Goal: Task Accomplishment & Management: Use online tool/utility

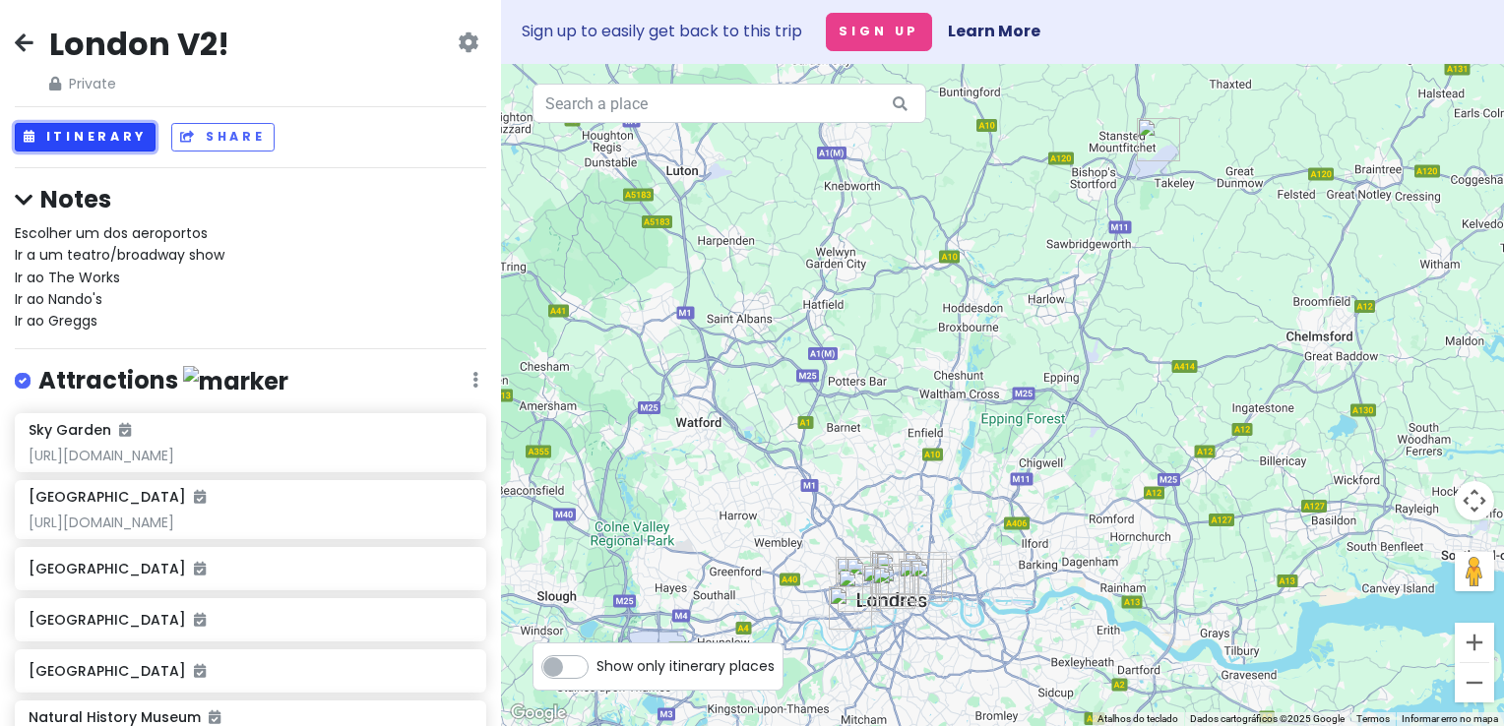
click at [111, 140] on button "Itinerary" at bounding box center [85, 137] width 141 height 29
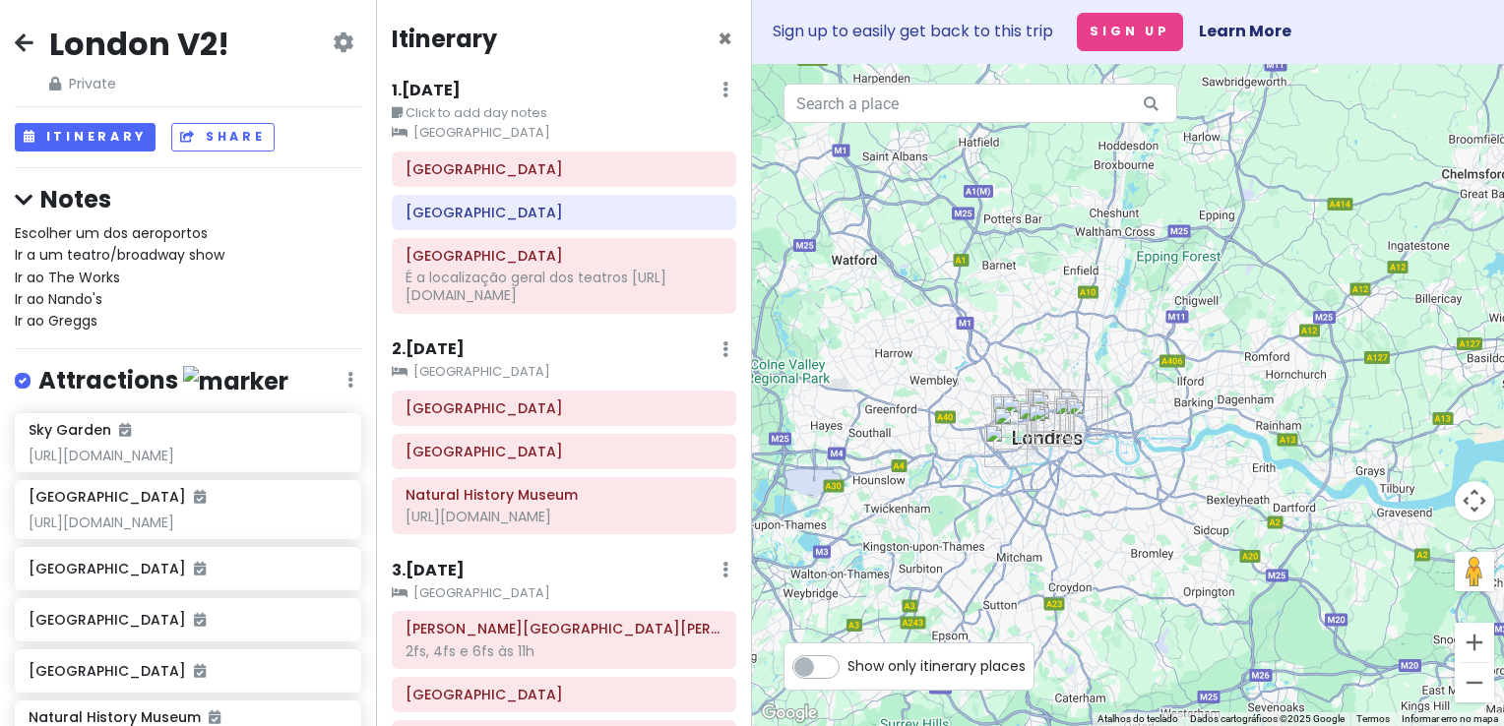
drag, startPoint x: 941, startPoint y: 419, endPoint x: 973, endPoint y: 240, distance: 182.0
click at [972, 242] on div at bounding box center [1128, 395] width 752 height 662
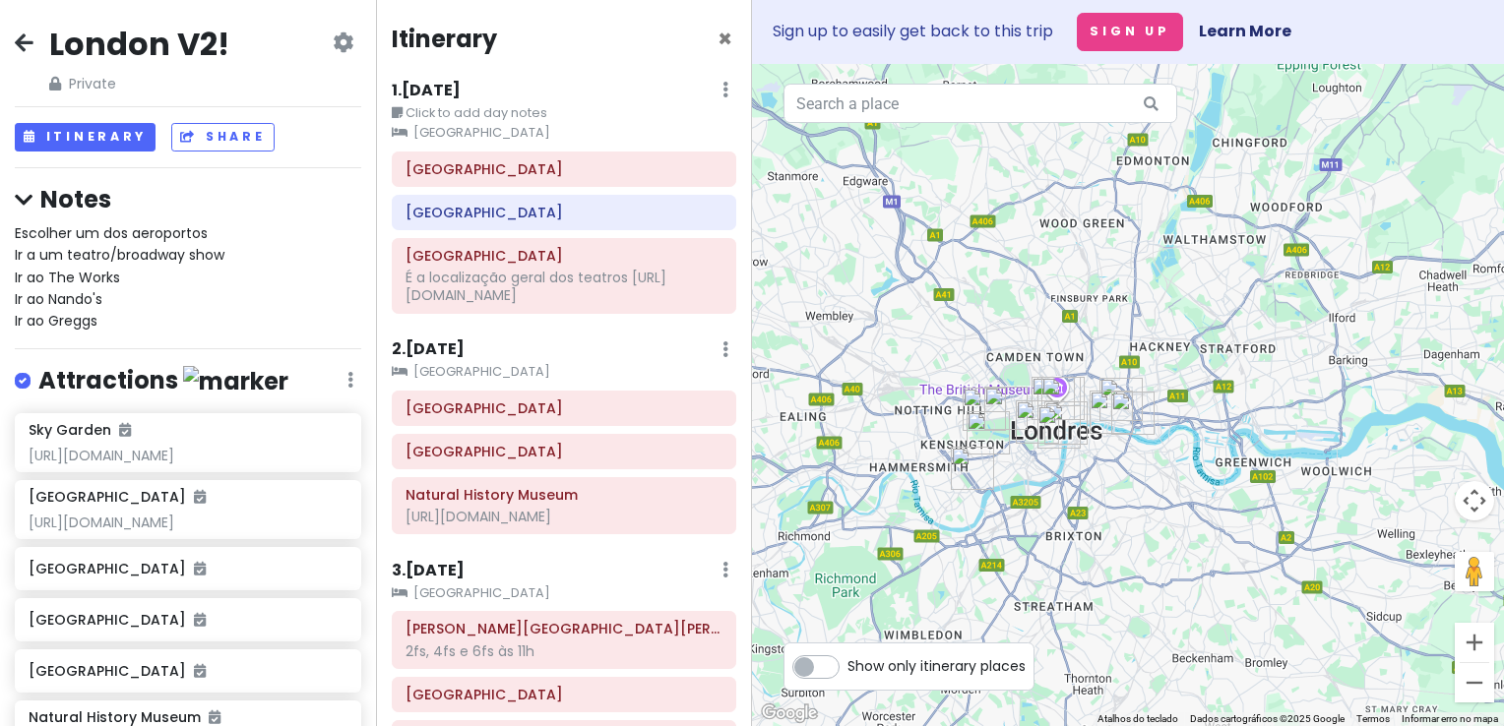
click at [483, 93] on div "1 . Sat 11/29 Edit Day Notes Clear Lodging Delete Day" at bounding box center [564, 94] width 344 height 33
click at [473, 90] on div "1 . Sat 11/29 Edit Day Notes Clear Lodging Delete Day" at bounding box center [564, 94] width 344 height 33
click at [461, 89] on h6 "1 . Sat 11/29" at bounding box center [426, 91] width 69 height 21
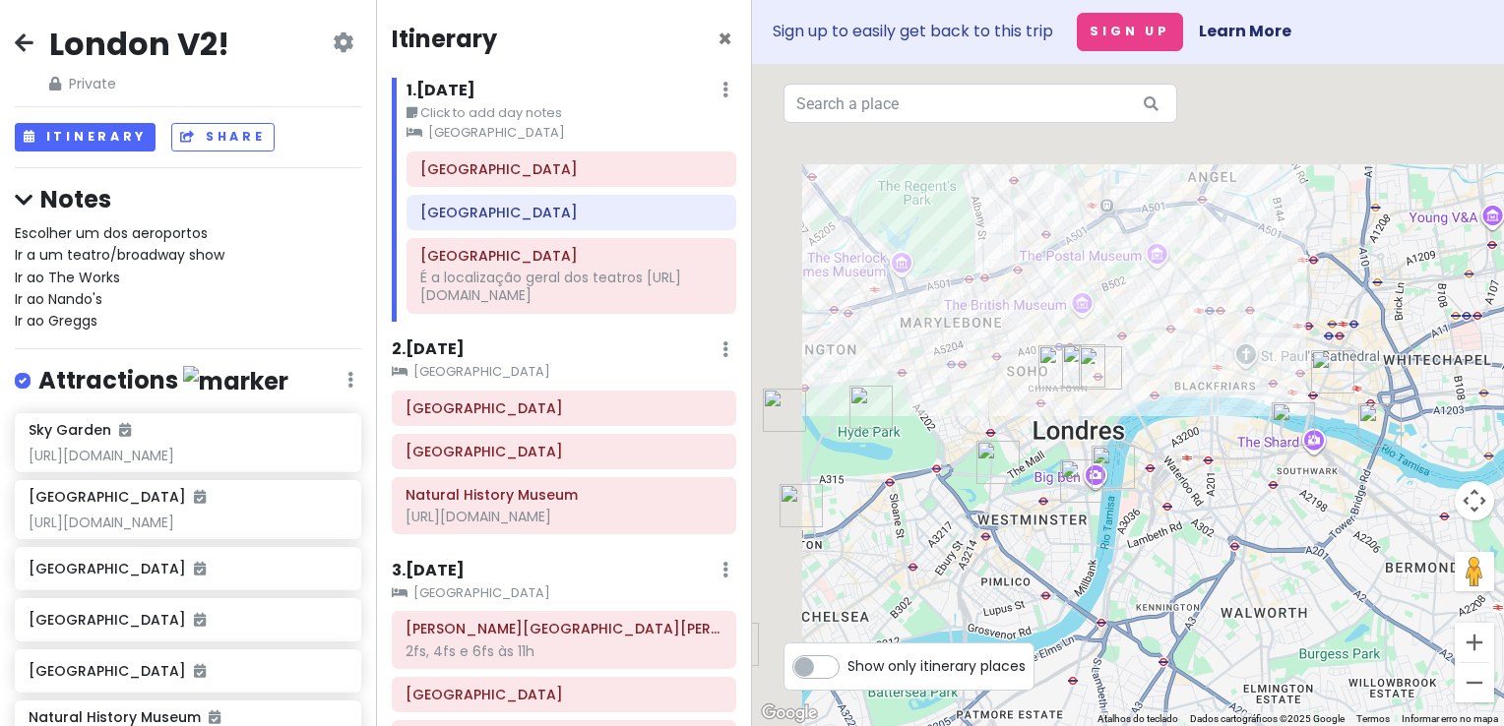
drag, startPoint x: 964, startPoint y: 284, endPoint x: 1247, endPoint y: 542, distance: 382.4
click at [1247, 547] on div at bounding box center [1128, 395] width 752 height 662
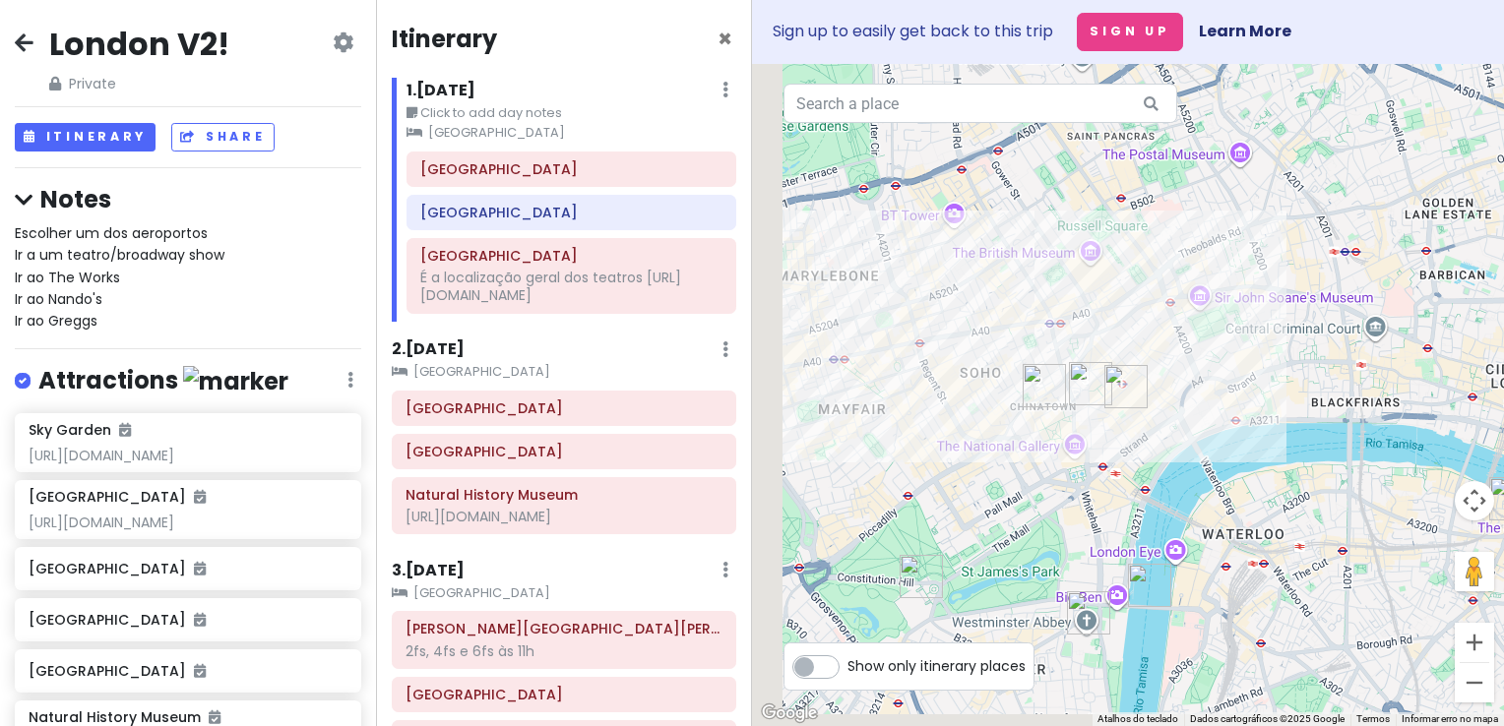
drag, startPoint x: 1134, startPoint y: 447, endPoint x: 1303, endPoint y: 333, distance: 204.2
click at [1303, 333] on div at bounding box center [1128, 395] width 752 height 662
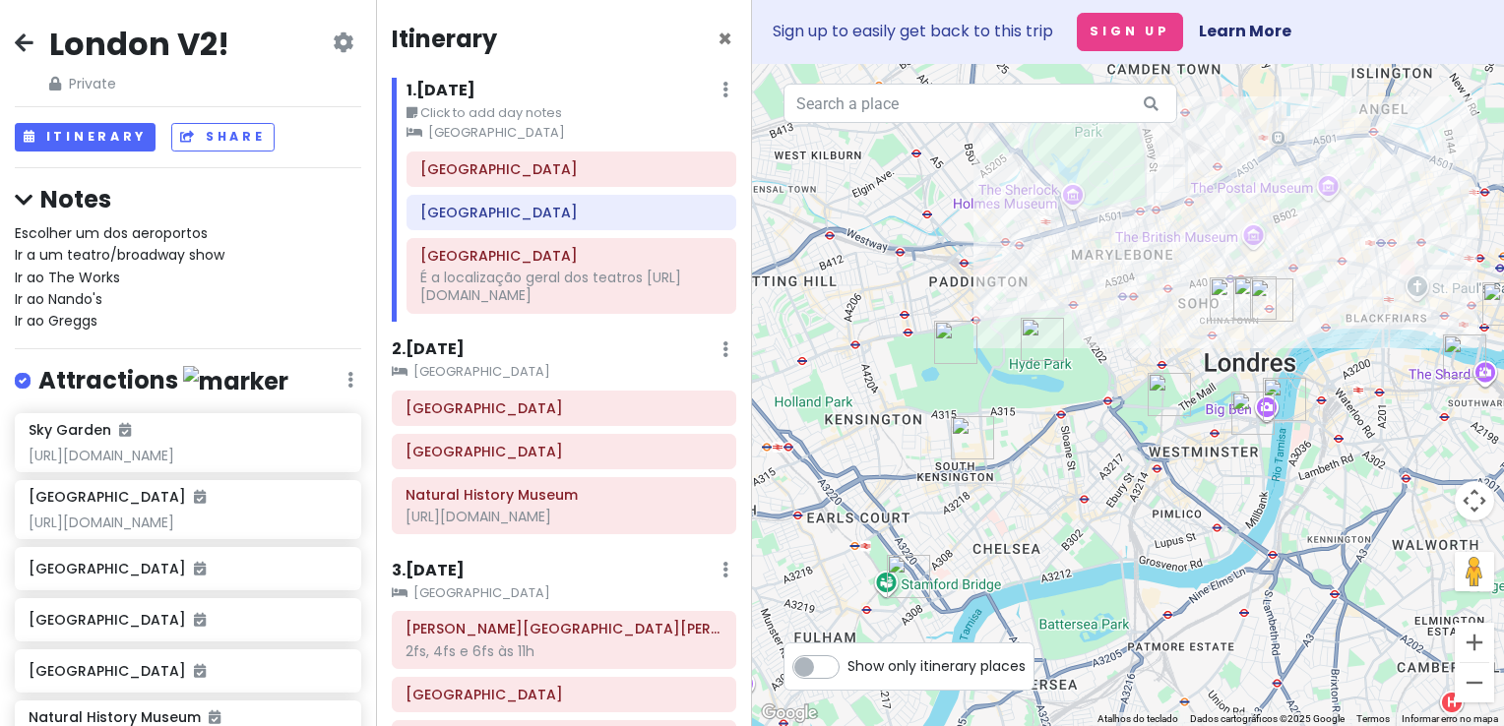
drag, startPoint x: 1102, startPoint y: 482, endPoint x: 1120, endPoint y: 465, distance: 24.4
click at [1120, 465] on div at bounding box center [1128, 395] width 752 height 662
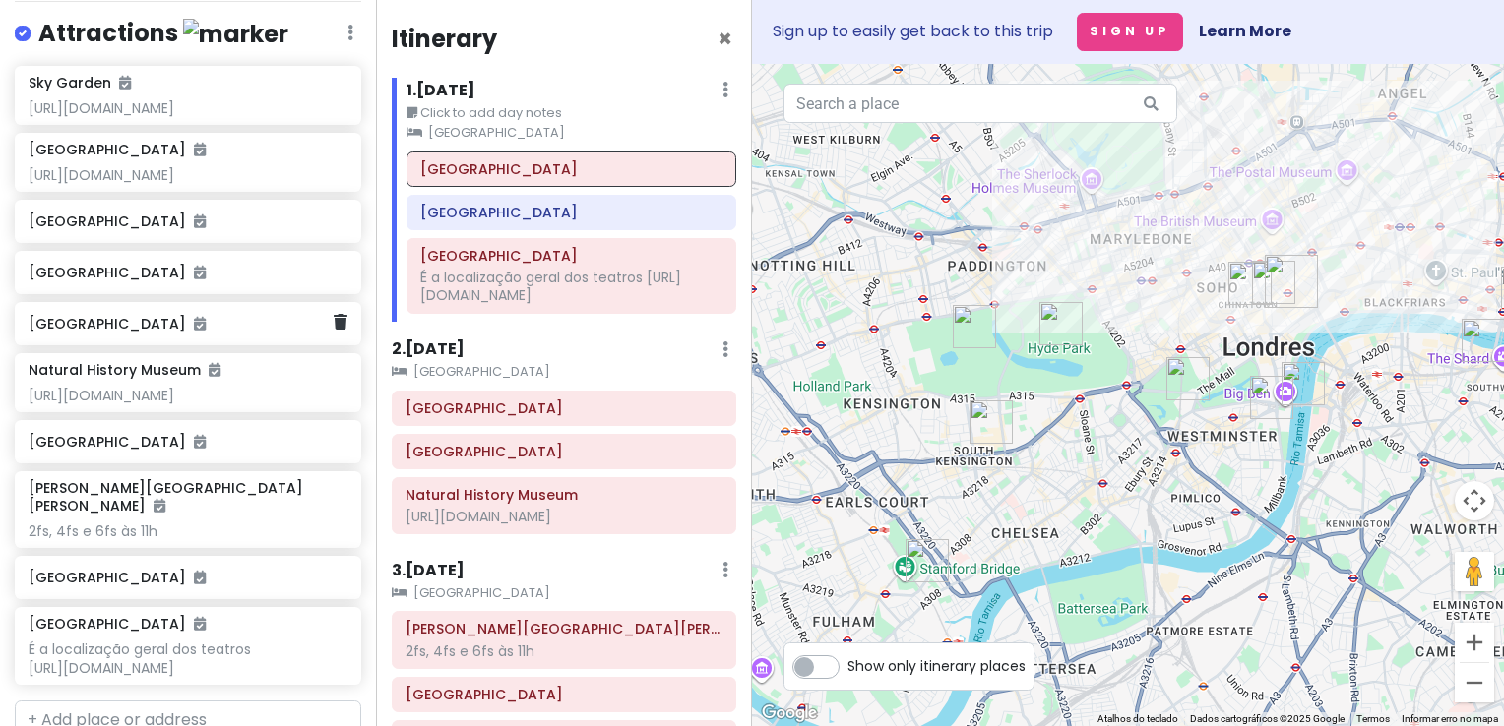
scroll to position [394, 0]
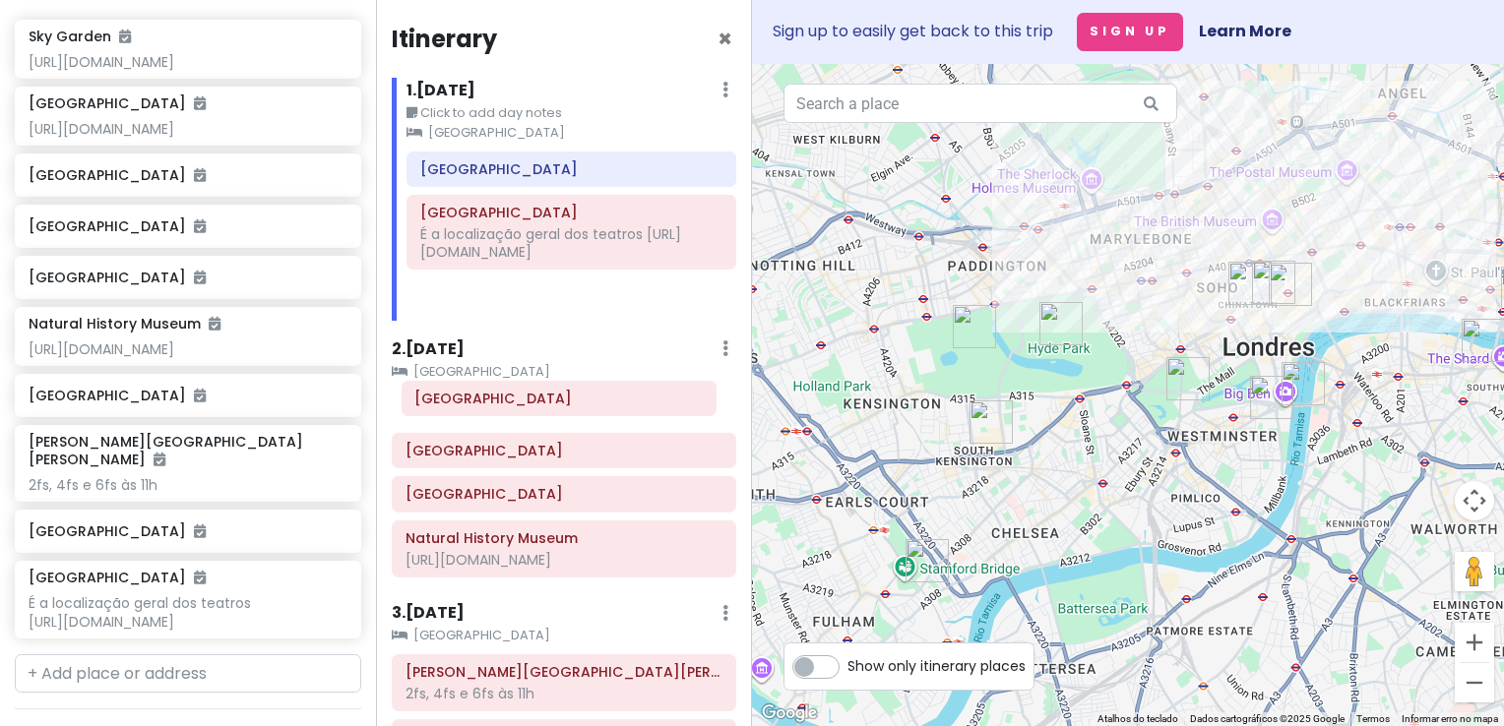
drag, startPoint x: 548, startPoint y: 172, endPoint x: 543, endPoint y: 402, distance: 229.4
click at [543, 402] on div "Itinerary × 1 . Sat 11/29 Edit Day Notes Clear Lodging Delete Day Click to add …" at bounding box center [564, 363] width 376 height 726
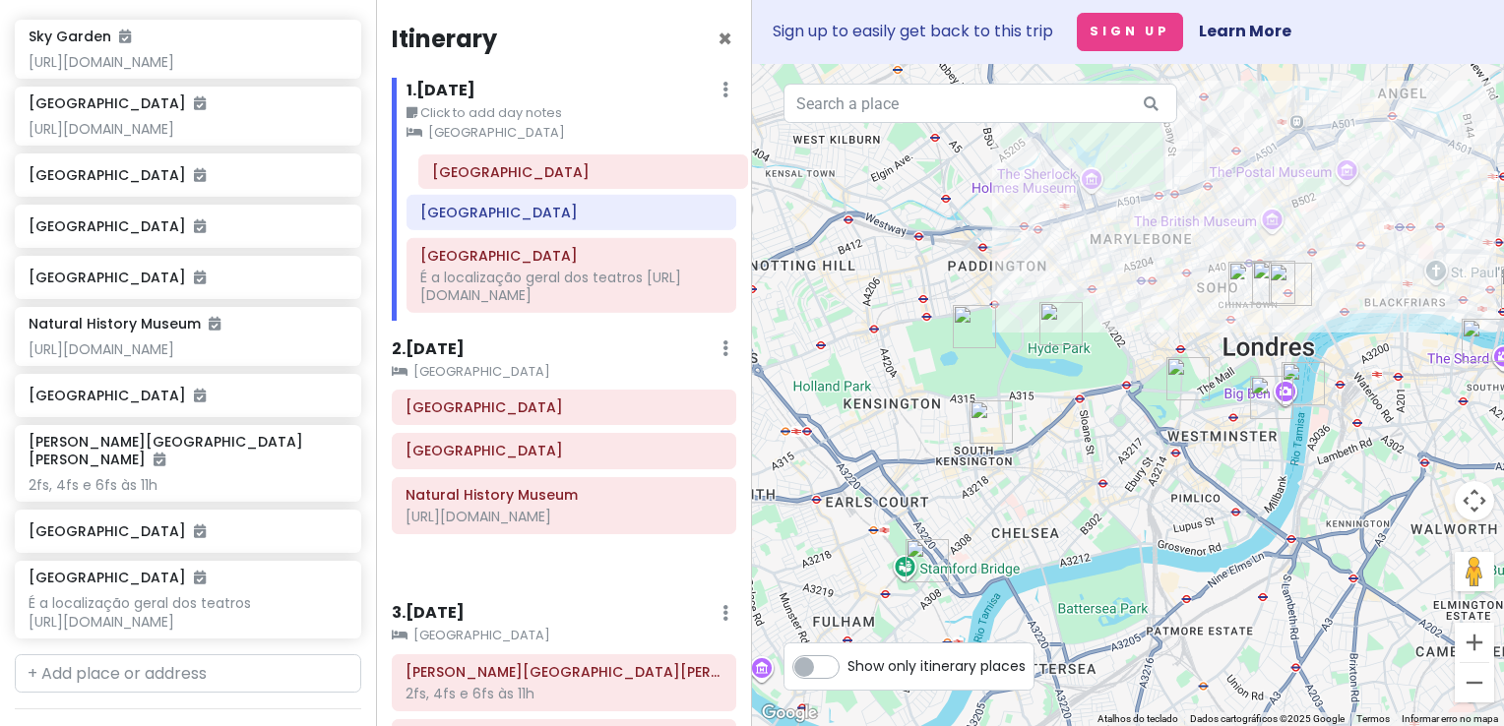
drag, startPoint x: 512, startPoint y: 410, endPoint x: 538, endPoint y: 175, distance: 236.7
click at [538, 175] on div "Itinerary × 1 . Sat 11/29 Edit Day Notes Clear Lodging Delete Day Click to add …" at bounding box center [564, 363] width 376 height 726
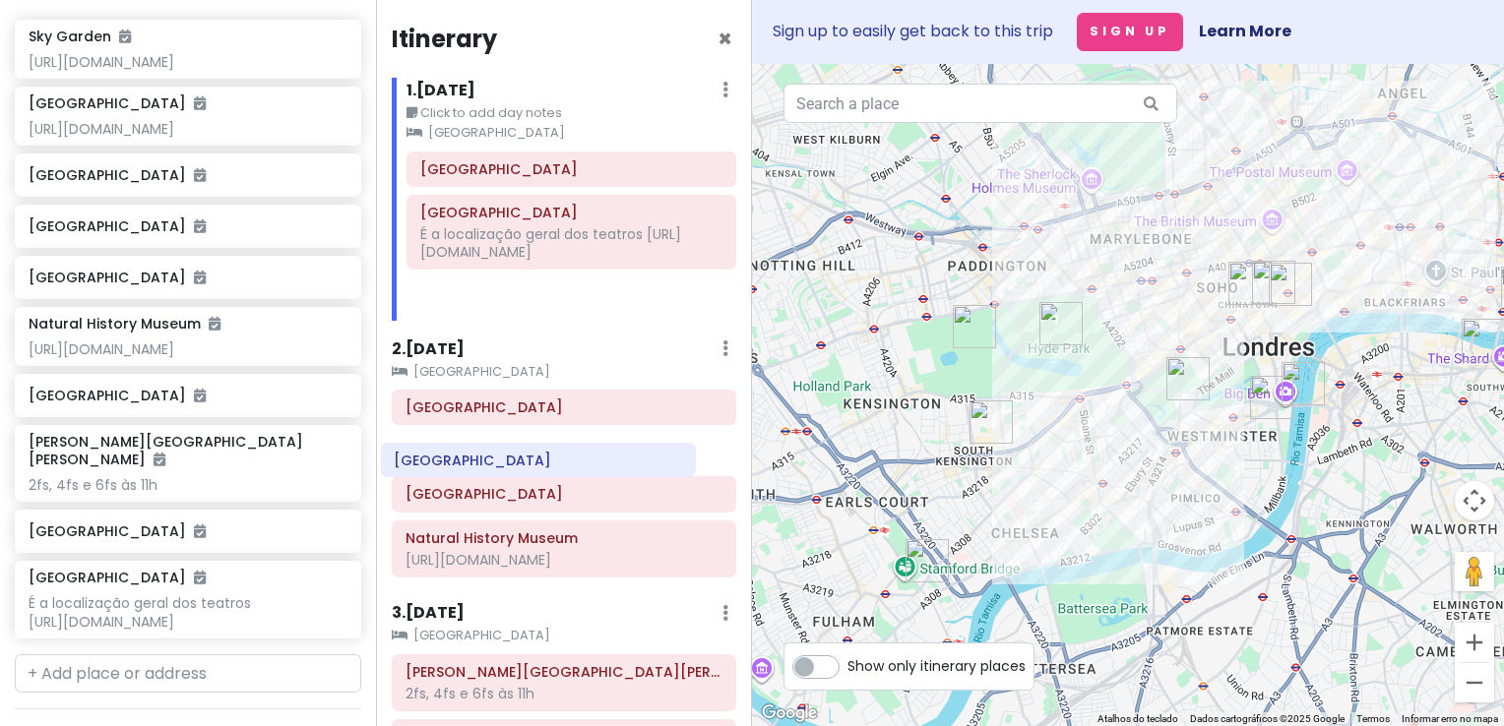
drag, startPoint x: 511, startPoint y: 212, endPoint x: 485, endPoint y: 460, distance: 249.3
click at [485, 460] on div "Itinerary × 1 . Sat 11/29 Edit Day Notes Clear Lodging Delete Day Click to add …" at bounding box center [564, 363] width 376 height 726
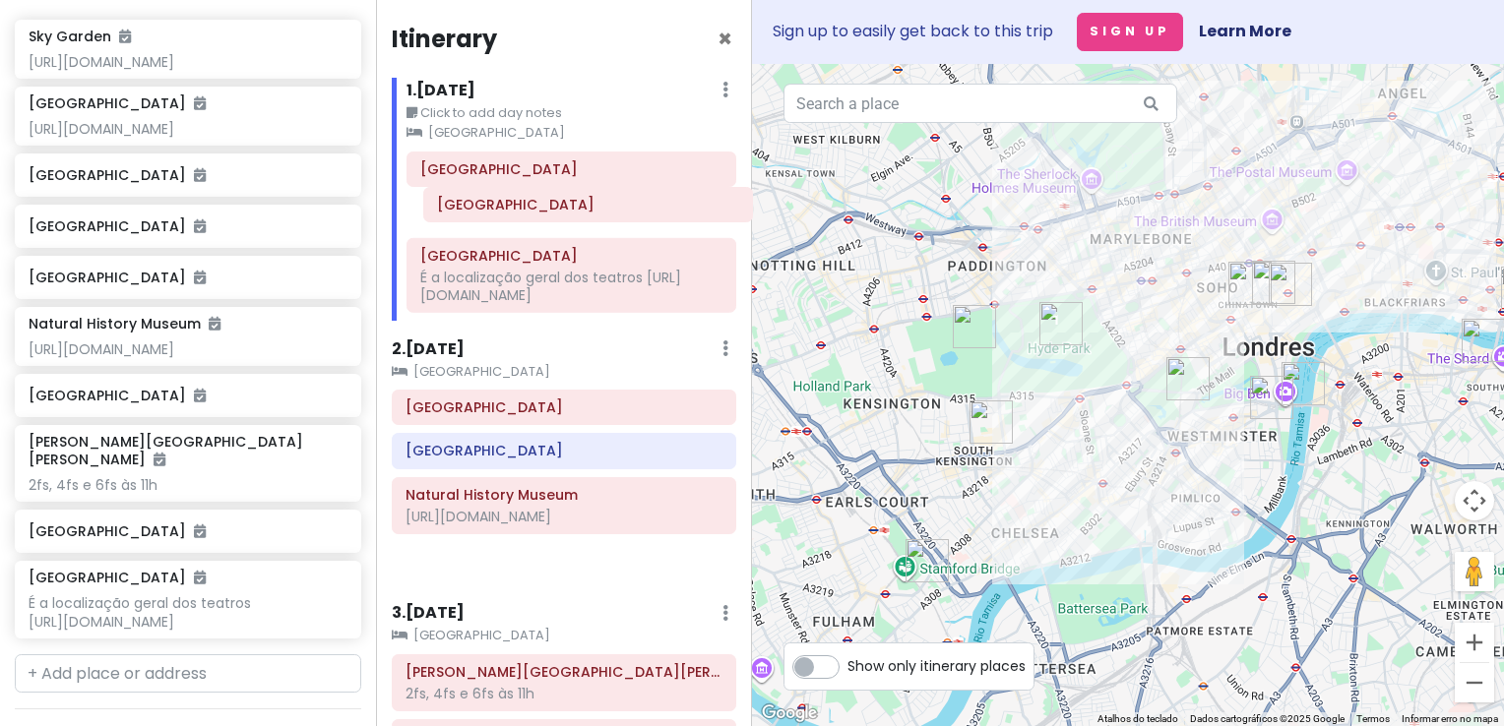
drag, startPoint x: 486, startPoint y: 454, endPoint x: 518, endPoint y: 209, distance: 247.1
click at [518, 209] on div "Itinerary × 1 . Sat 11/29 Edit Day Notes Clear Lodging Delete Day Click to add …" at bounding box center [564, 363] width 376 height 726
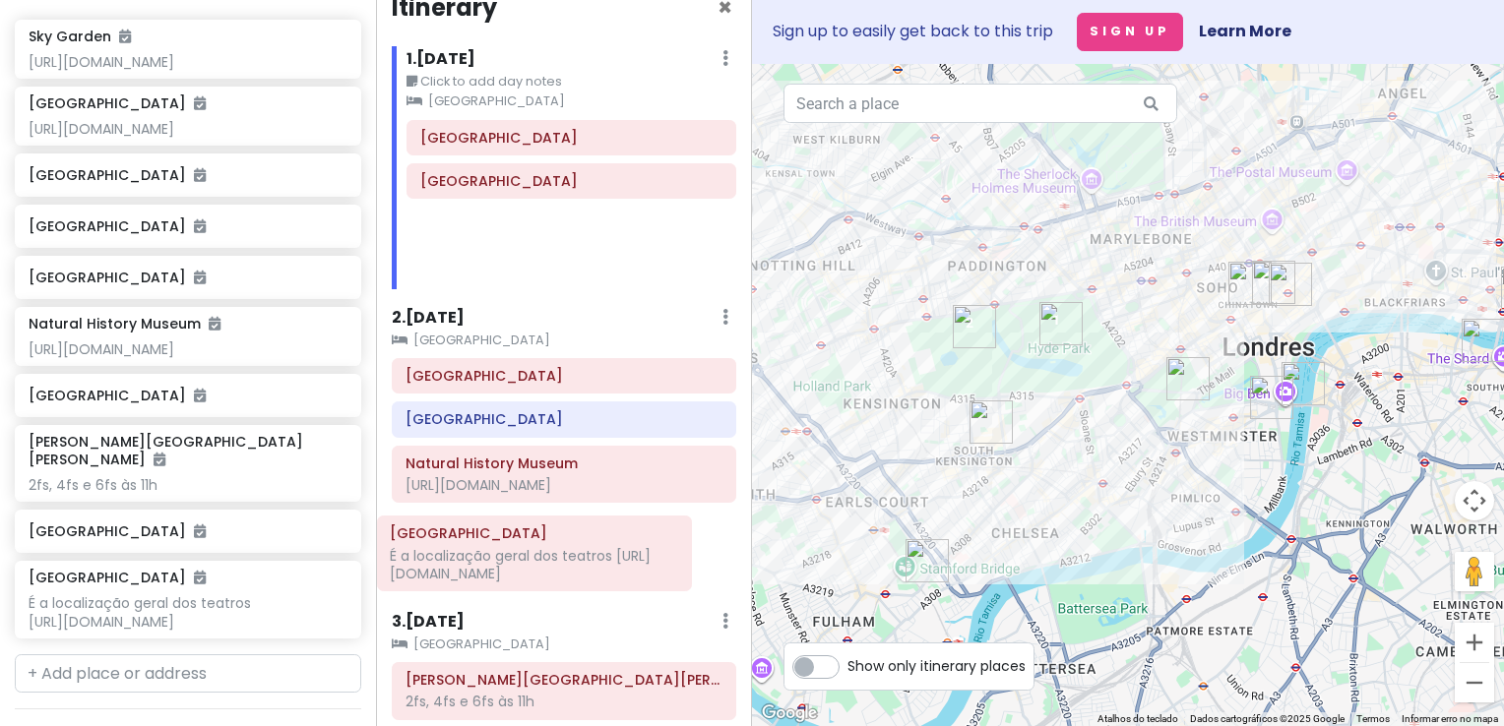
drag, startPoint x: 526, startPoint y: 287, endPoint x: 496, endPoint y: 565, distance: 279.1
click at [496, 565] on div "Itinerary × 1 . Sat 11/29 Edit Day Notes Clear Lodging Delete Day Click to add …" at bounding box center [564, 363] width 376 height 726
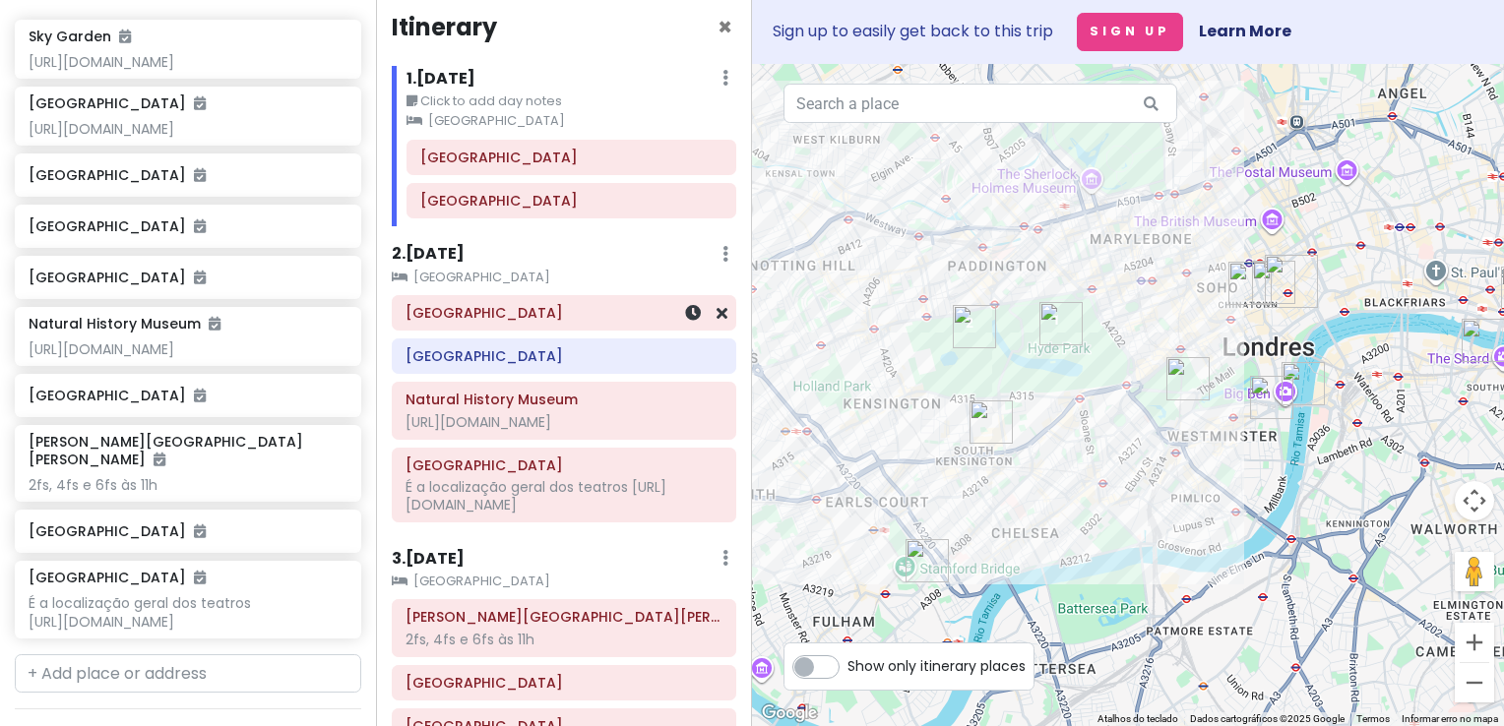
scroll to position [0, 0]
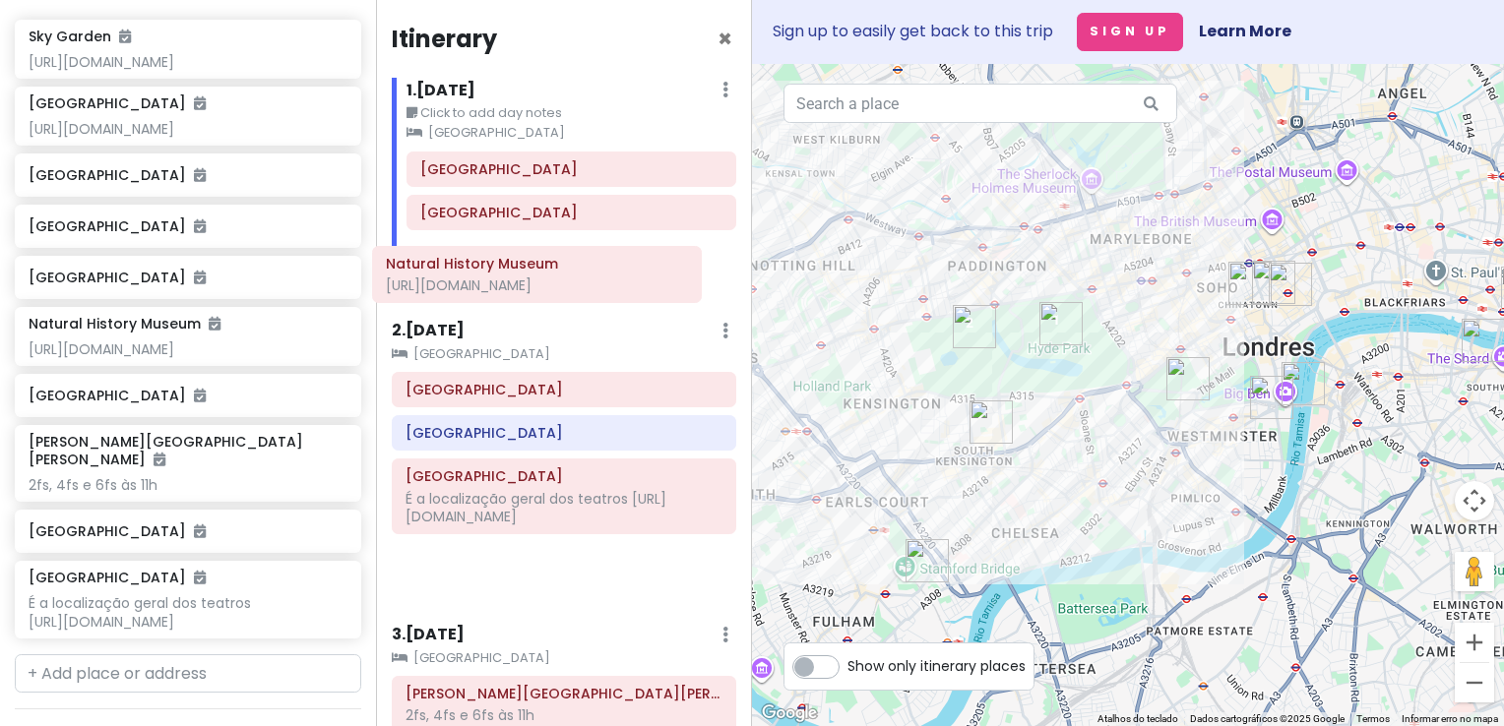
drag, startPoint x: 524, startPoint y: 424, endPoint x: 504, endPoint y: 278, distance: 147.9
click at [504, 278] on div "Itinerary × 1 . Sat 11/29 Edit Day Notes Clear Lodging Delete Day Click to add …" at bounding box center [564, 363] width 376 height 726
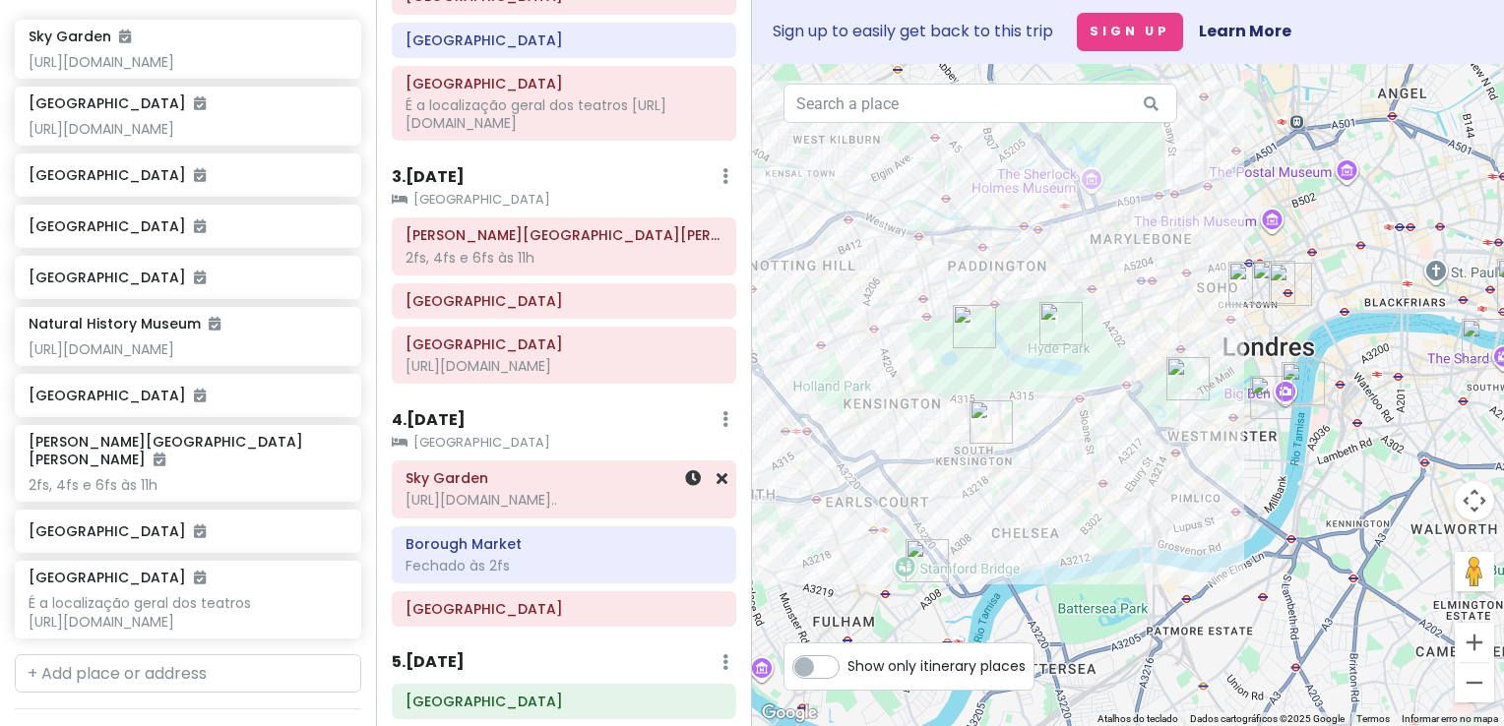
scroll to position [472, 0]
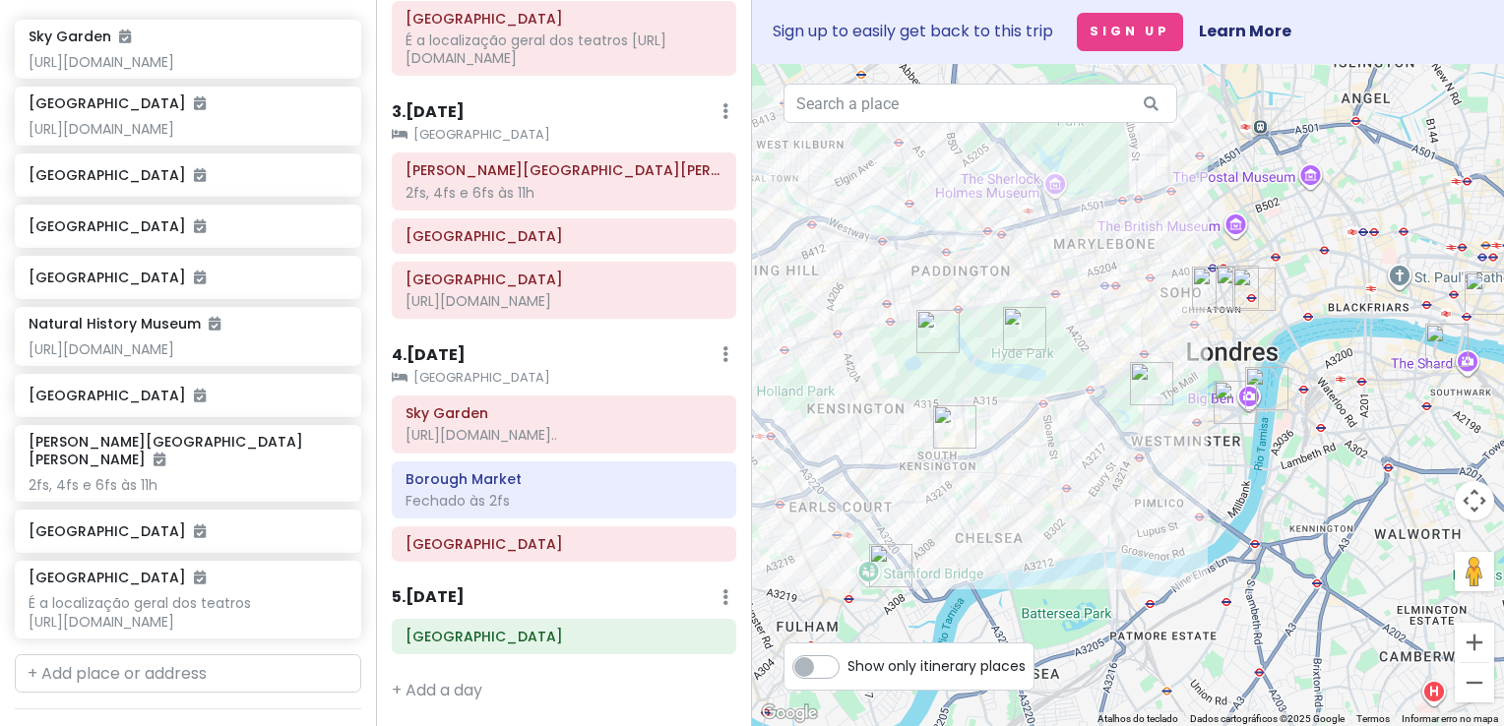
drag, startPoint x: 1096, startPoint y: 518, endPoint x: 1026, endPoint y: 530, distance: 71.0
click at [1026, 530] on div at bounding box center [1128, 395] width 752 height 662
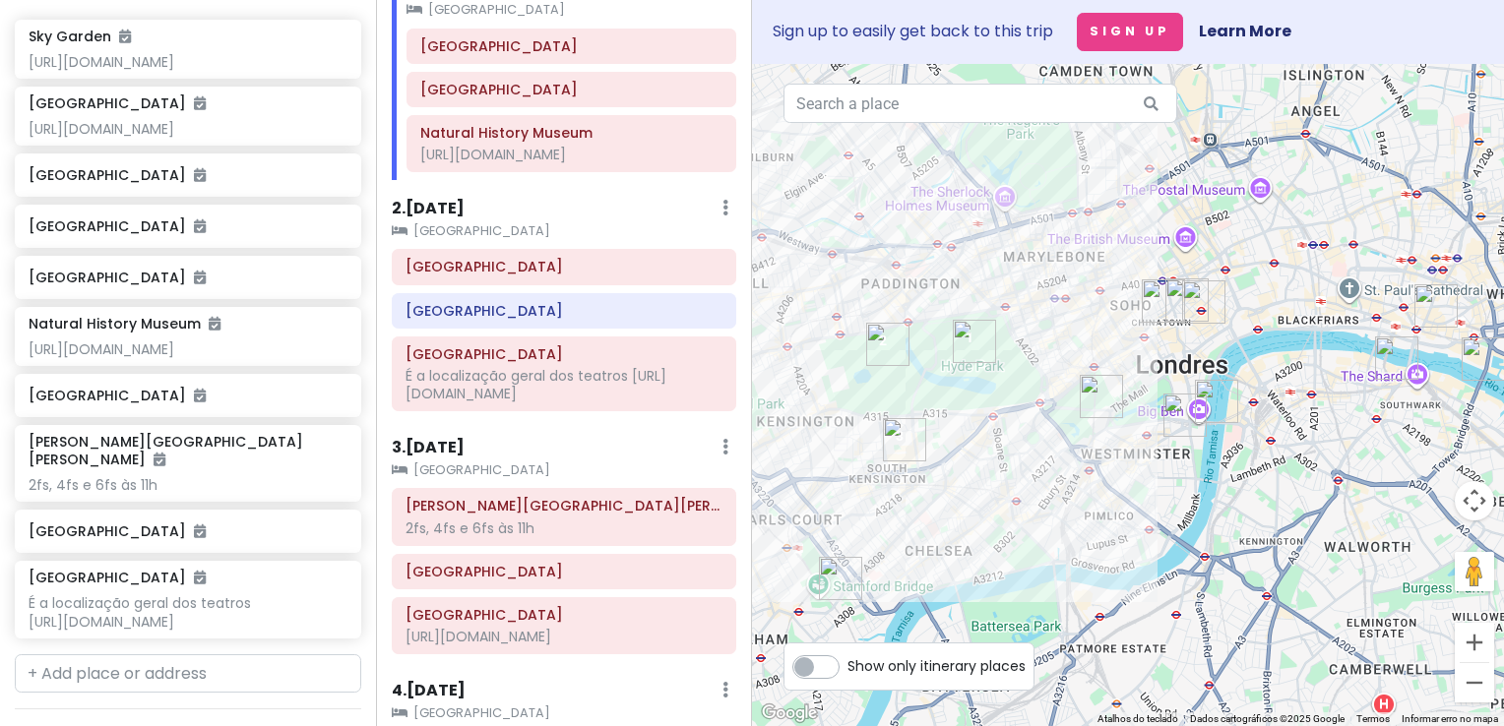
scroll to position [79, 0]
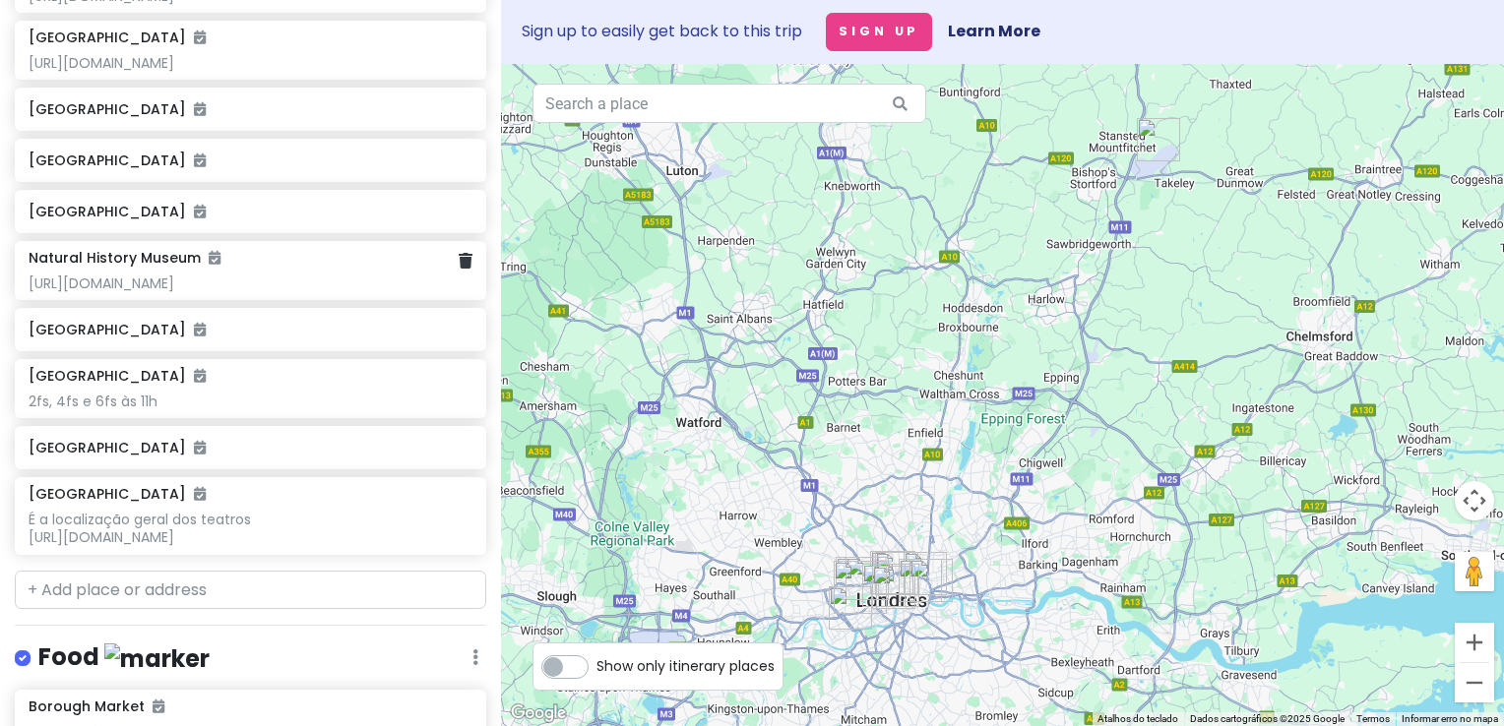
scroll to position [492, 0]
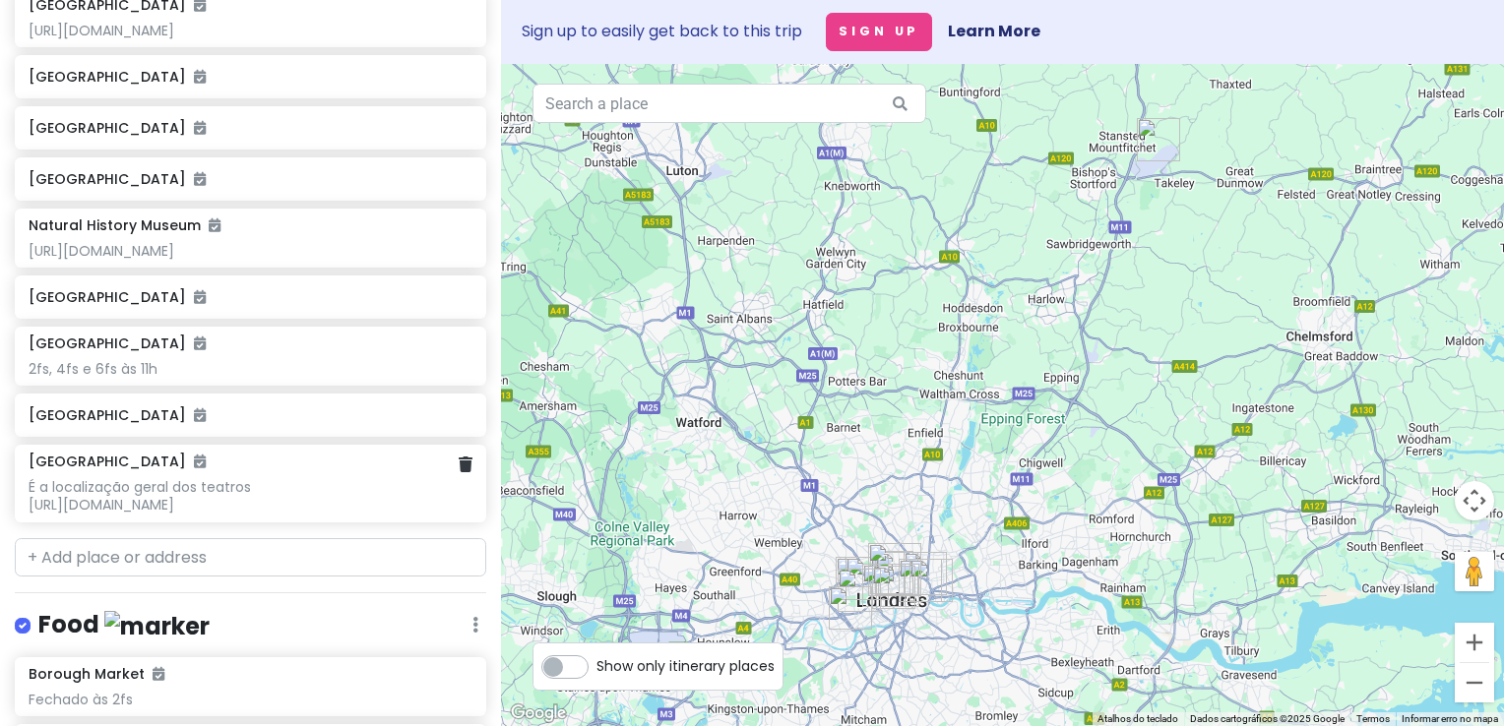
click at [307, 503] on div "É a localização geral dos teatros [URL][DOMAIN_NAME]" at bounding box center [251, 495] width 444 height 35
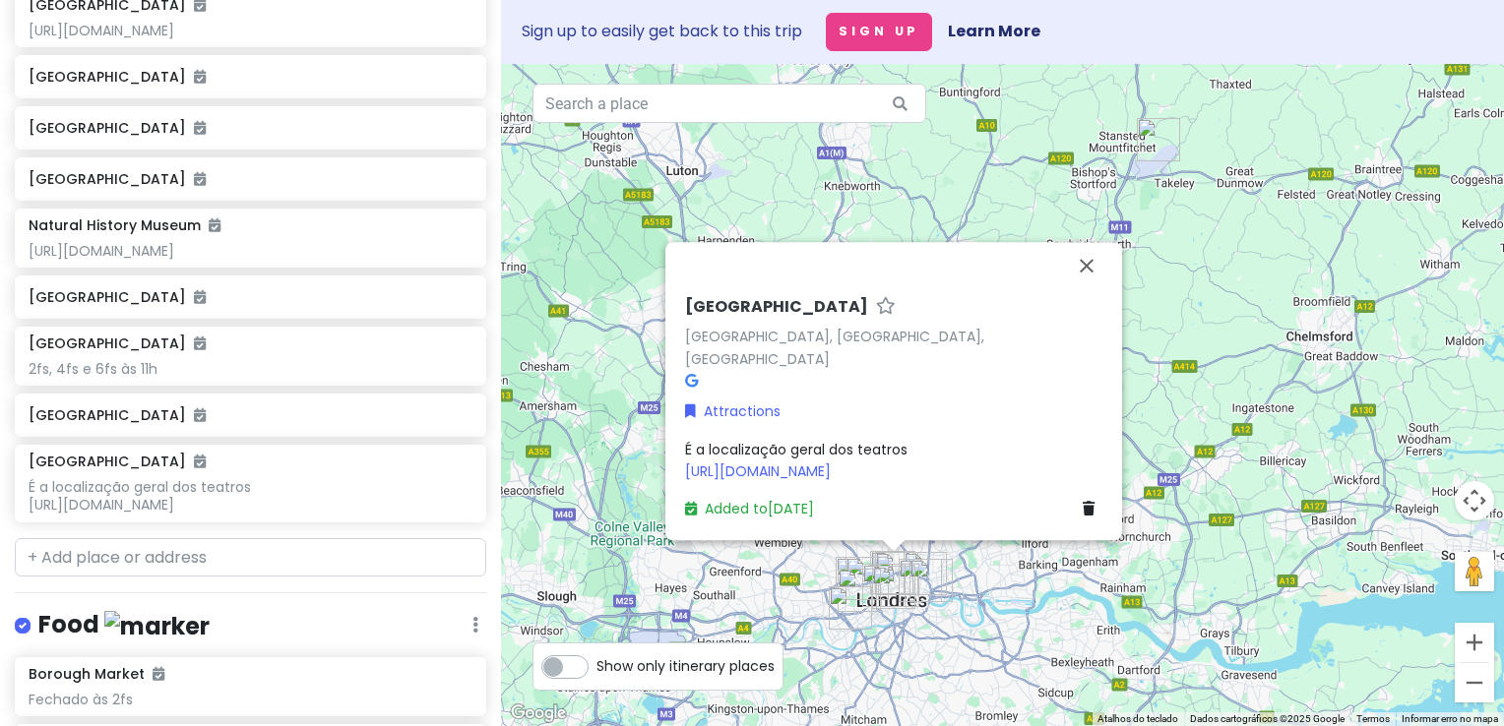
click at [1002, 473] on div "É a localização geral dos teatros https://www.london-theater-tickets.com/" at bounding box center [893, 460] width 417 height 44
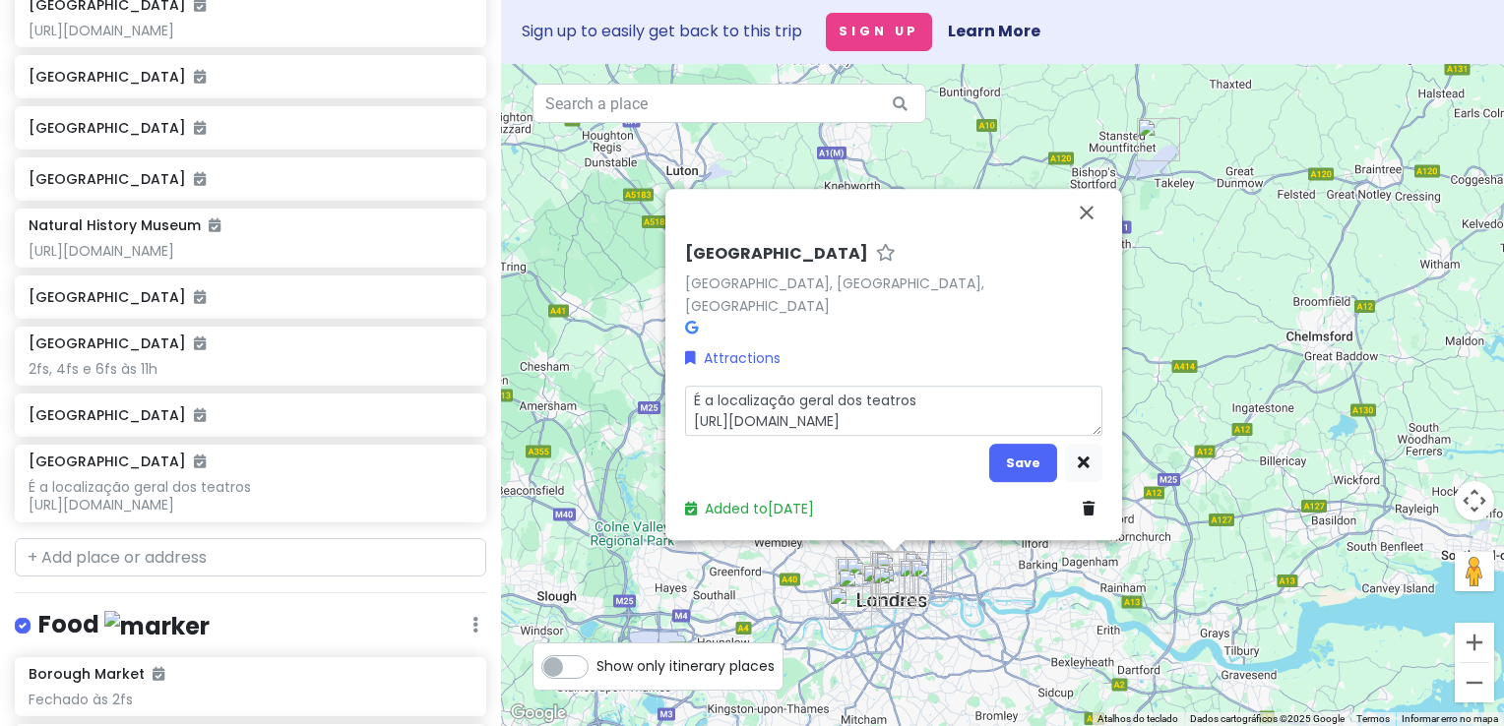
click at [1000, 423] on textarea "É a localização geral dos teatros https://www.london-theater-tickets.com/" at bounding box center [893, 410] width 417 height 51
type textarea "x"
type textarea "É a localização geral dos teatros https://www.london-theater-tickets.com/"
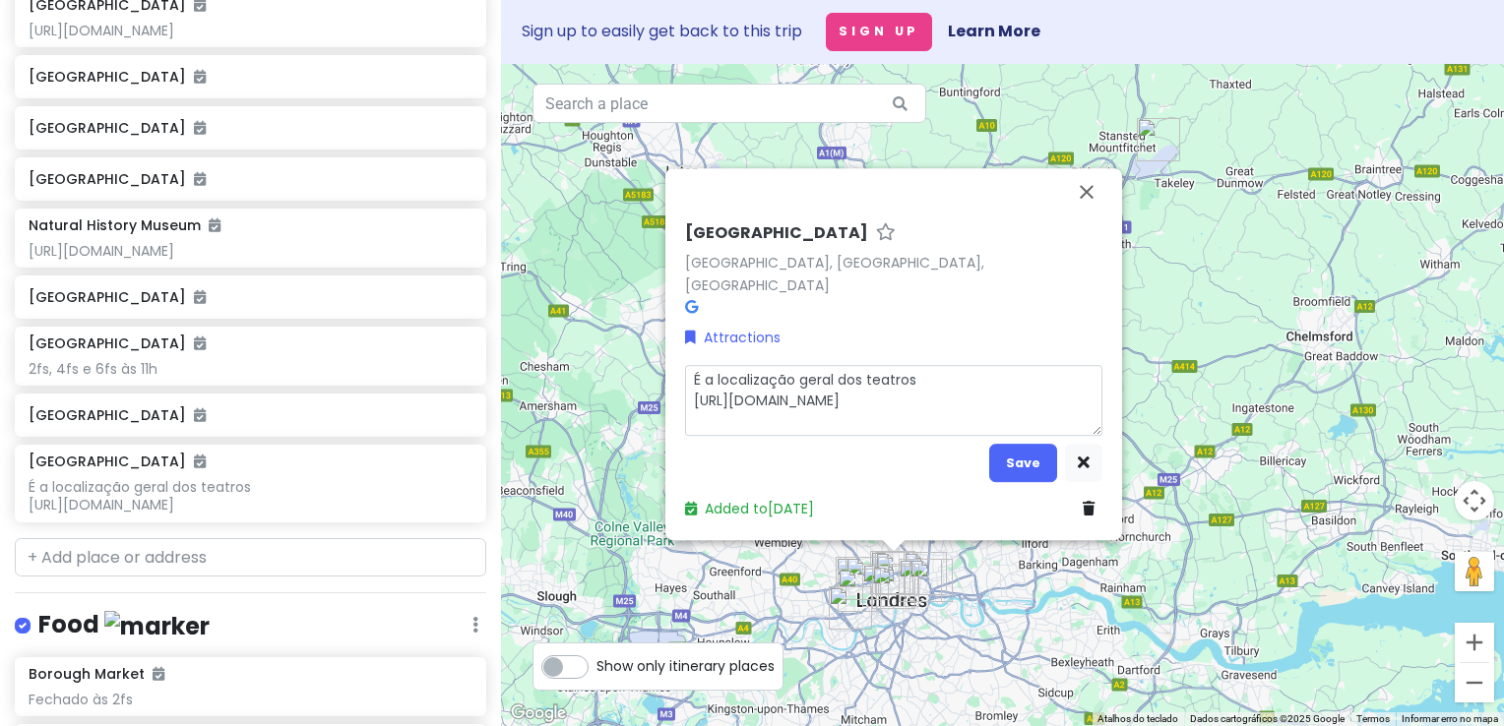
type textarea "x"
type textarea "É a localização geral dos teatros https://www.london-theater-tickets.com/ https…"
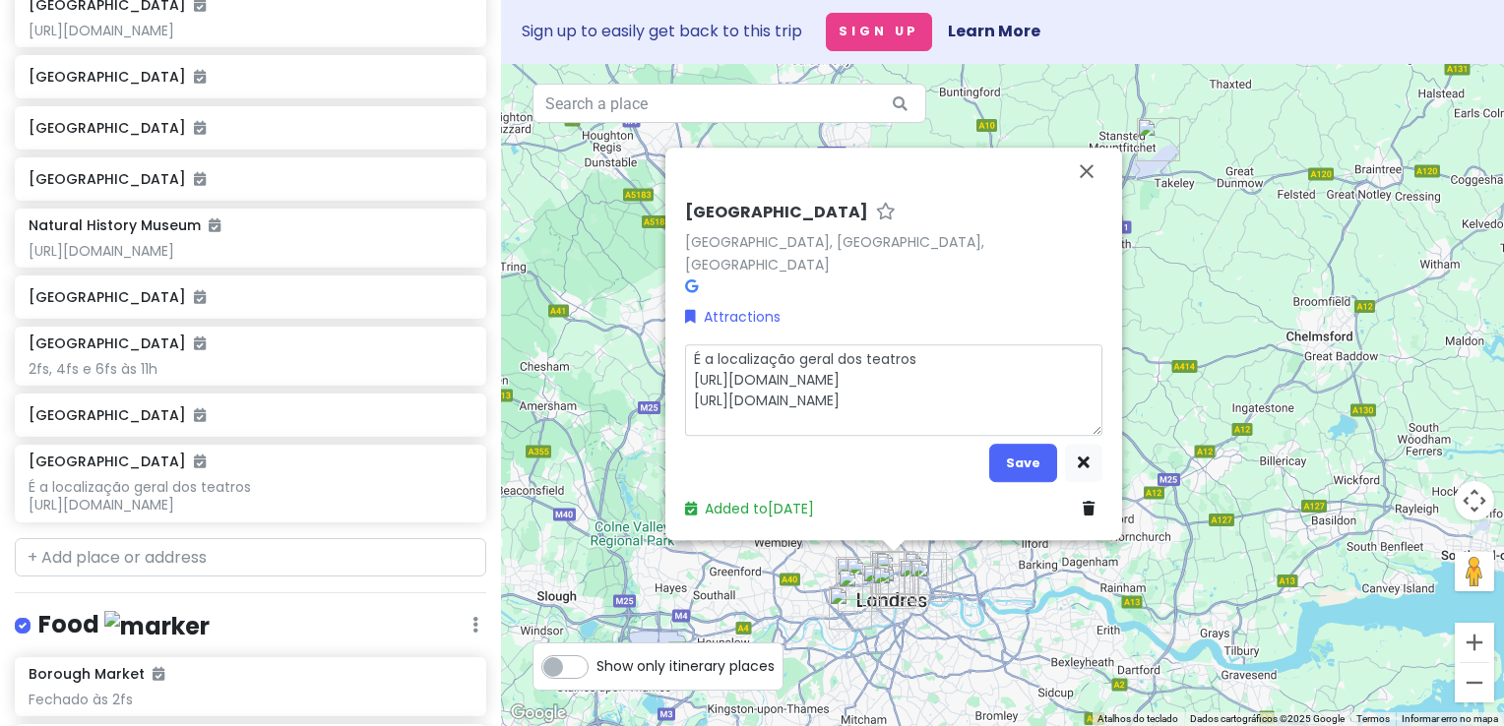
click at [1008, 383] on textarea "É a localização geral dos teatros https://www.london-theater-tickets.com/ https…" at bounding box center [893, 389] width 417 height 93
type textarea "x"
type textarea "É a localização geral dos teatros https://www.london-theater-tickets.com/ https…"
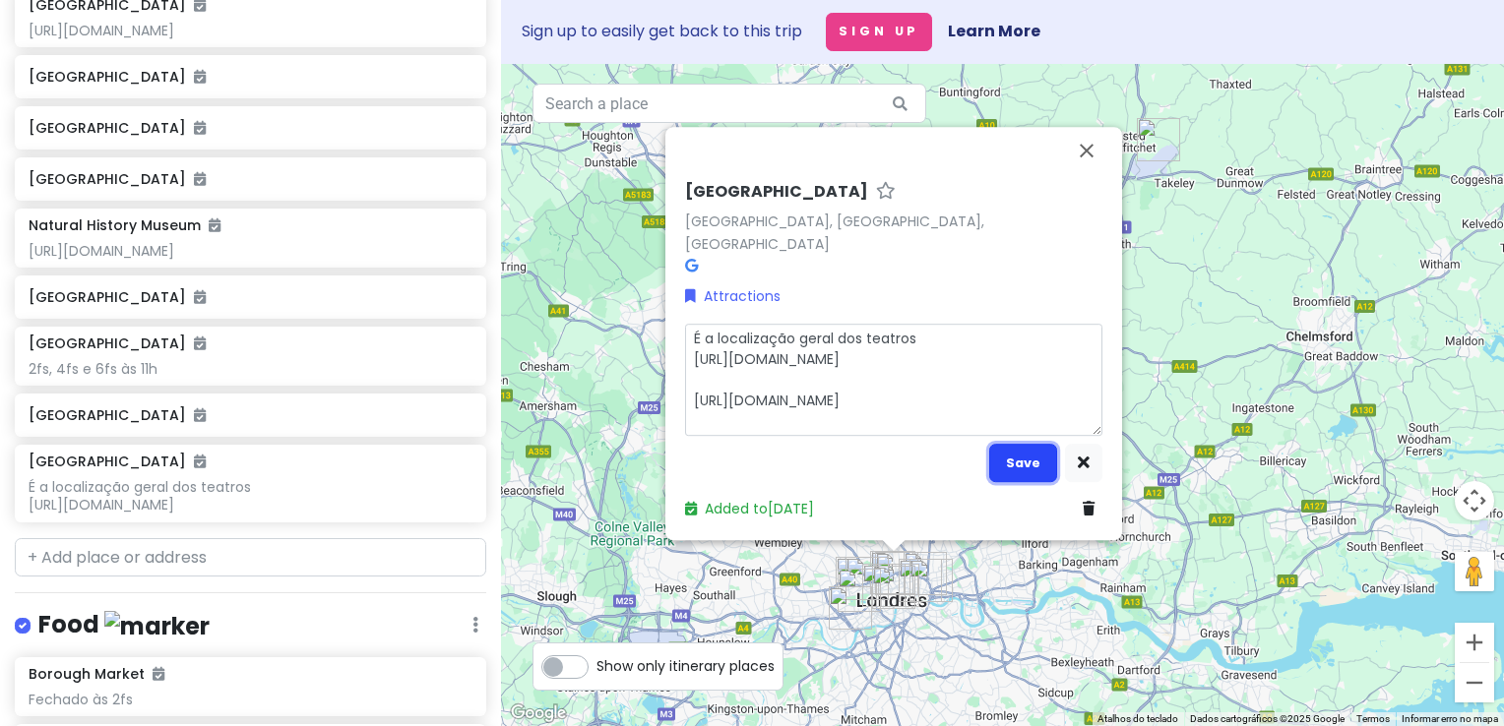
click at [1025, 463] on button "Save" at bounding box center [1023, 463] width 68 height 38
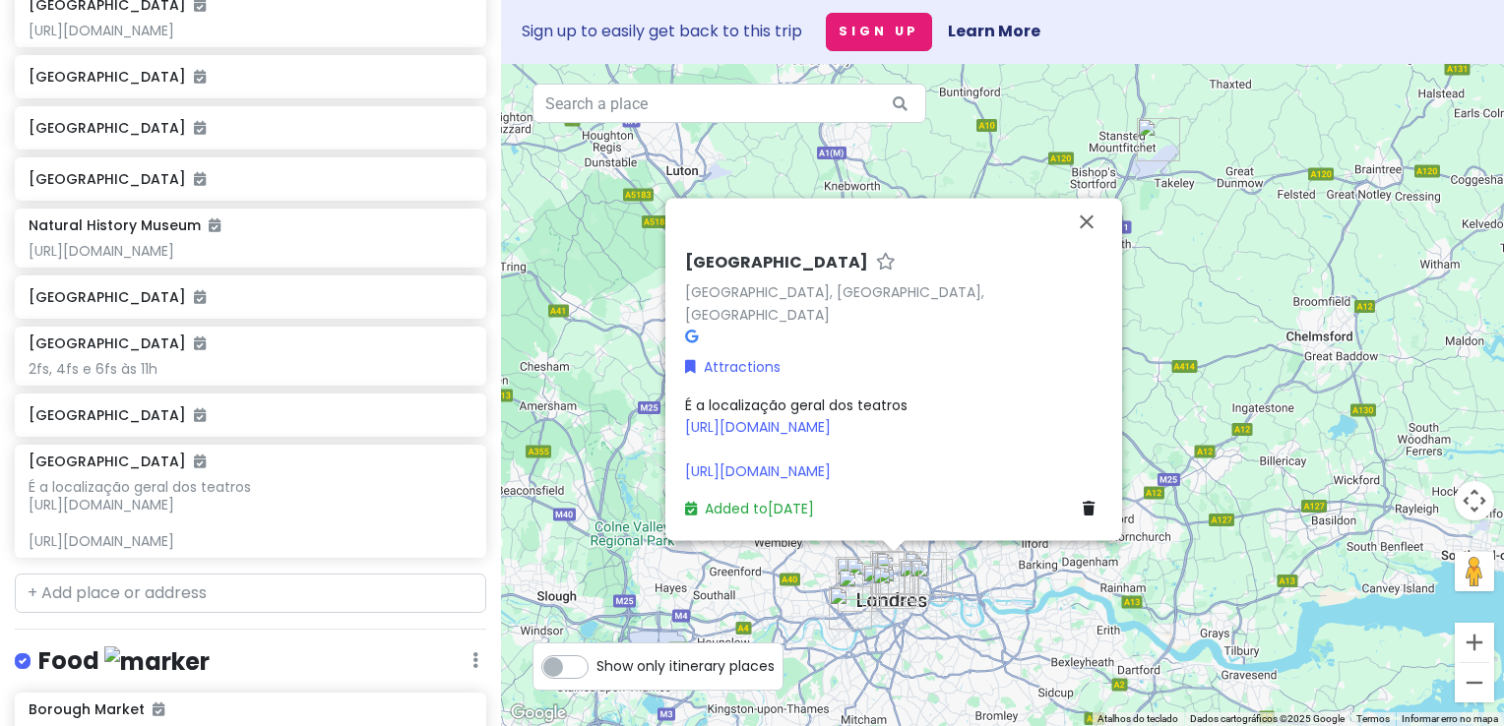
scroll to position [527, 0]
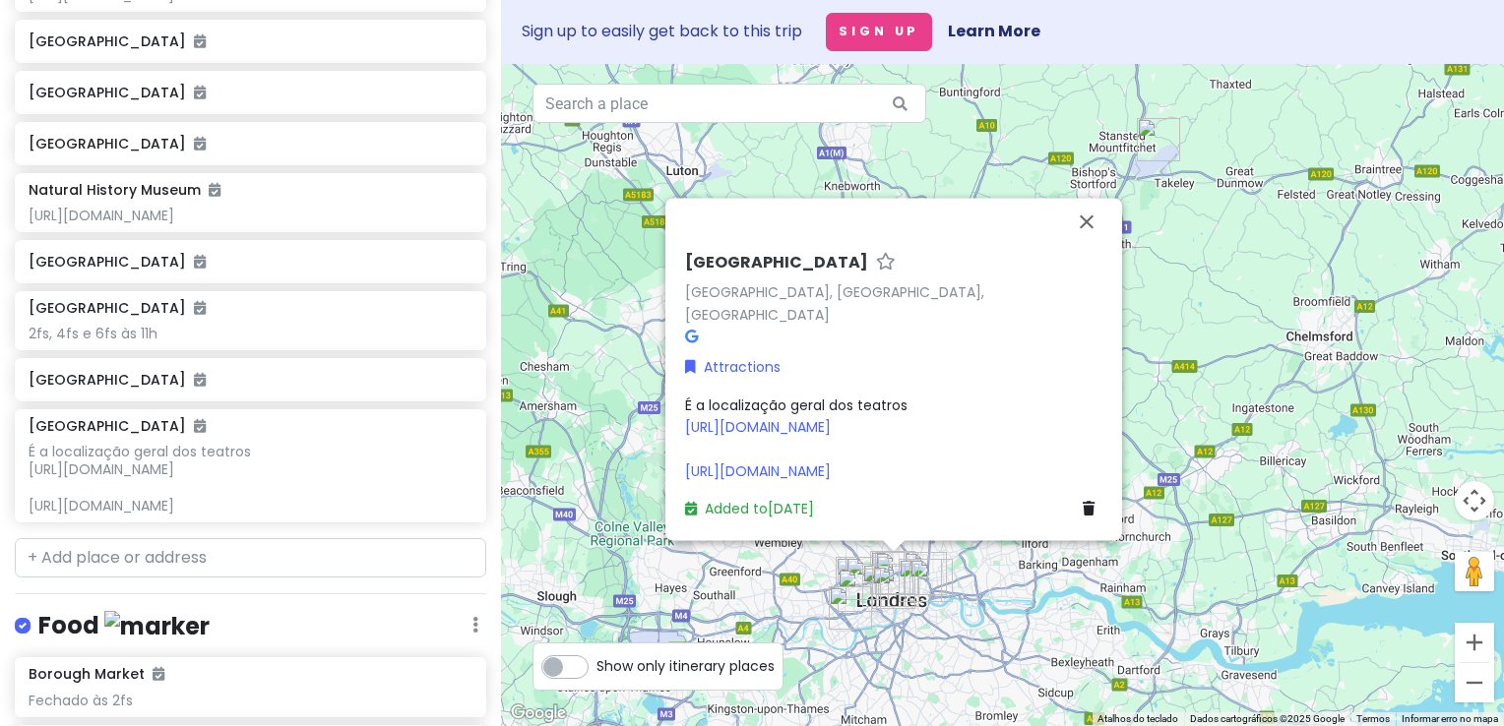
click at [987, 465] on div "É a localização geral dos teatros https://www.london-theater-tickets.com/ https…" at bounding box center [893, 439] width 417 height 89
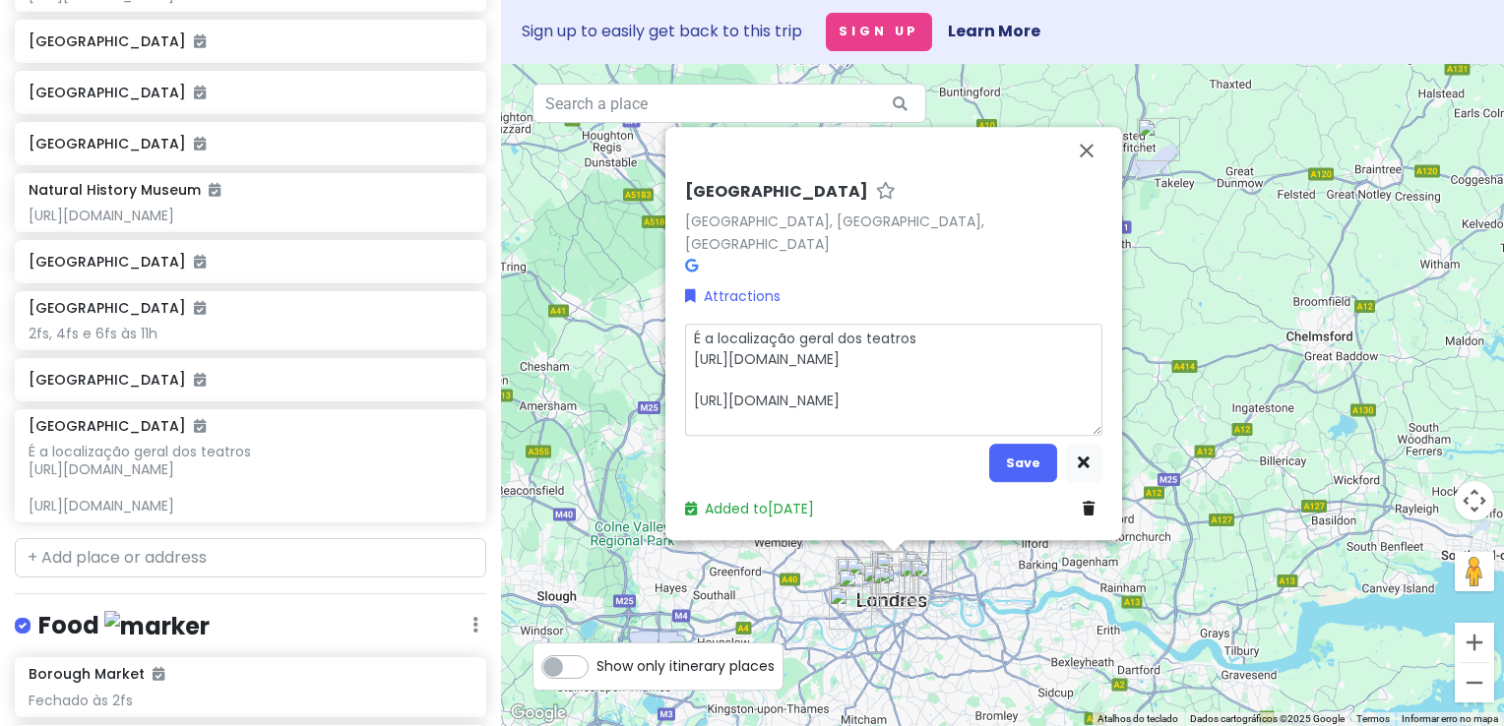
click at [985, 419] on textarea "É a localização geral dos teatros https://www.london-theater-tickets.com/ https…" at bounding box center [893, 379] width 417 height 113
type textarea "x"
type textarea "É a localização geral dos teatros https://www.london-theater-tickets.com/ https…"
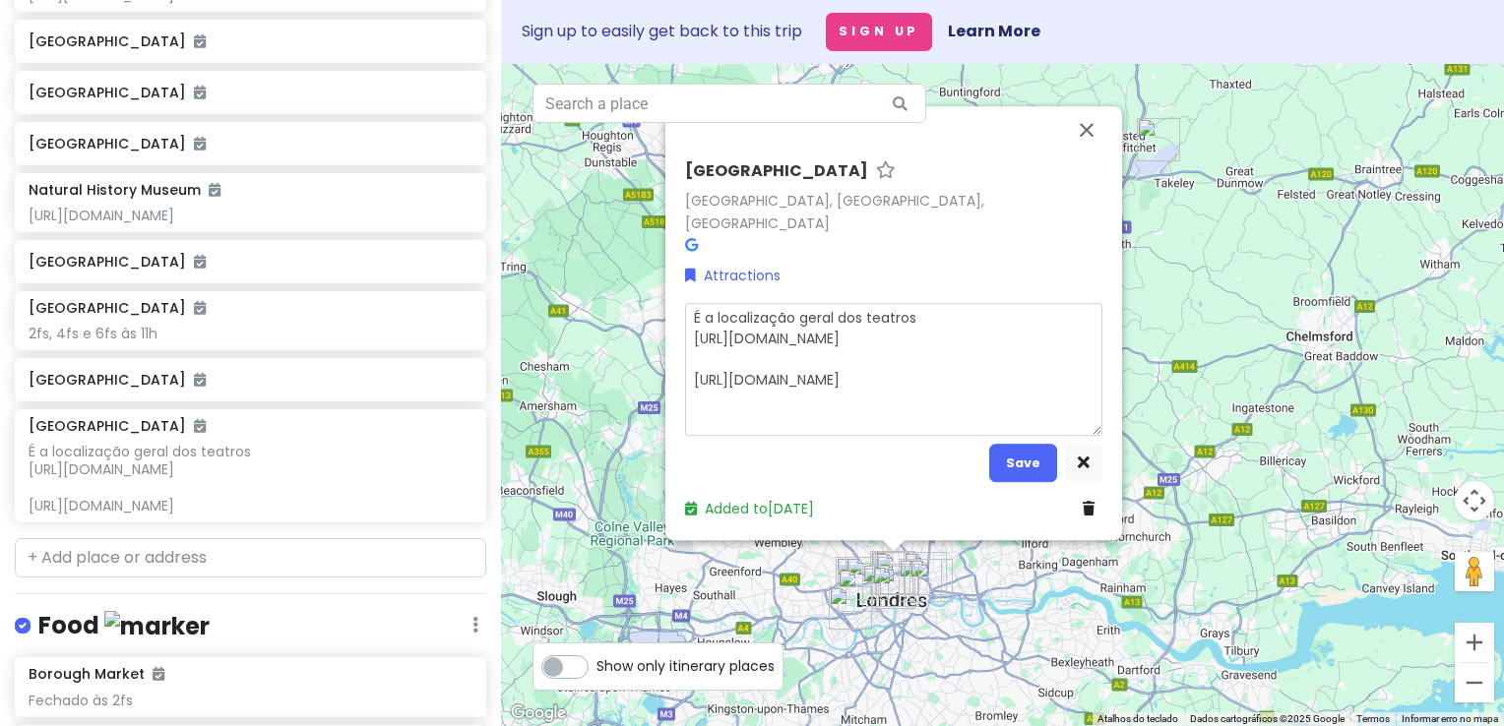
type textarea "x"
type textarea "É a localização geral dos teatros https://www.london-theater-tickets.com/ https…"
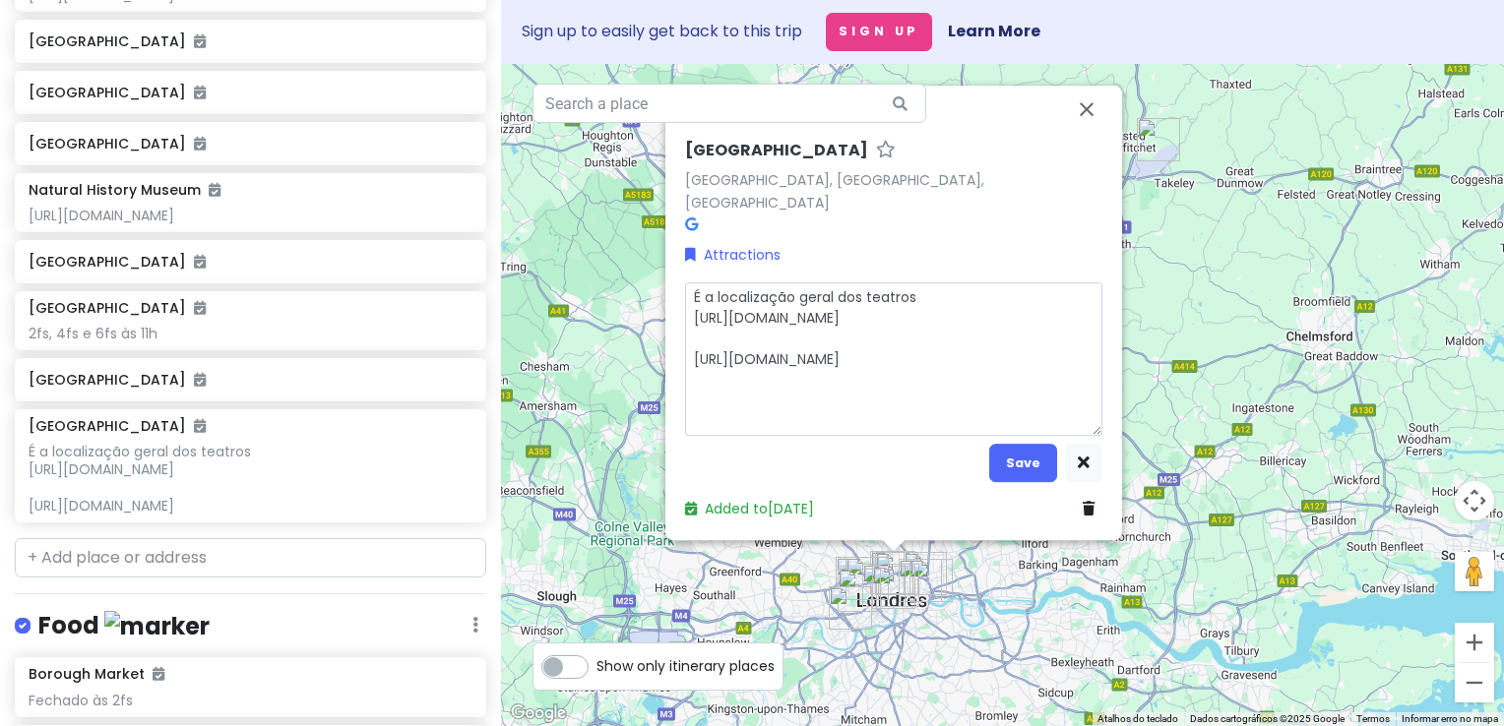
type textarea "x"
type textarea "É a localização geral dos teatros https://www.london-theater-tickets.com/ https…"
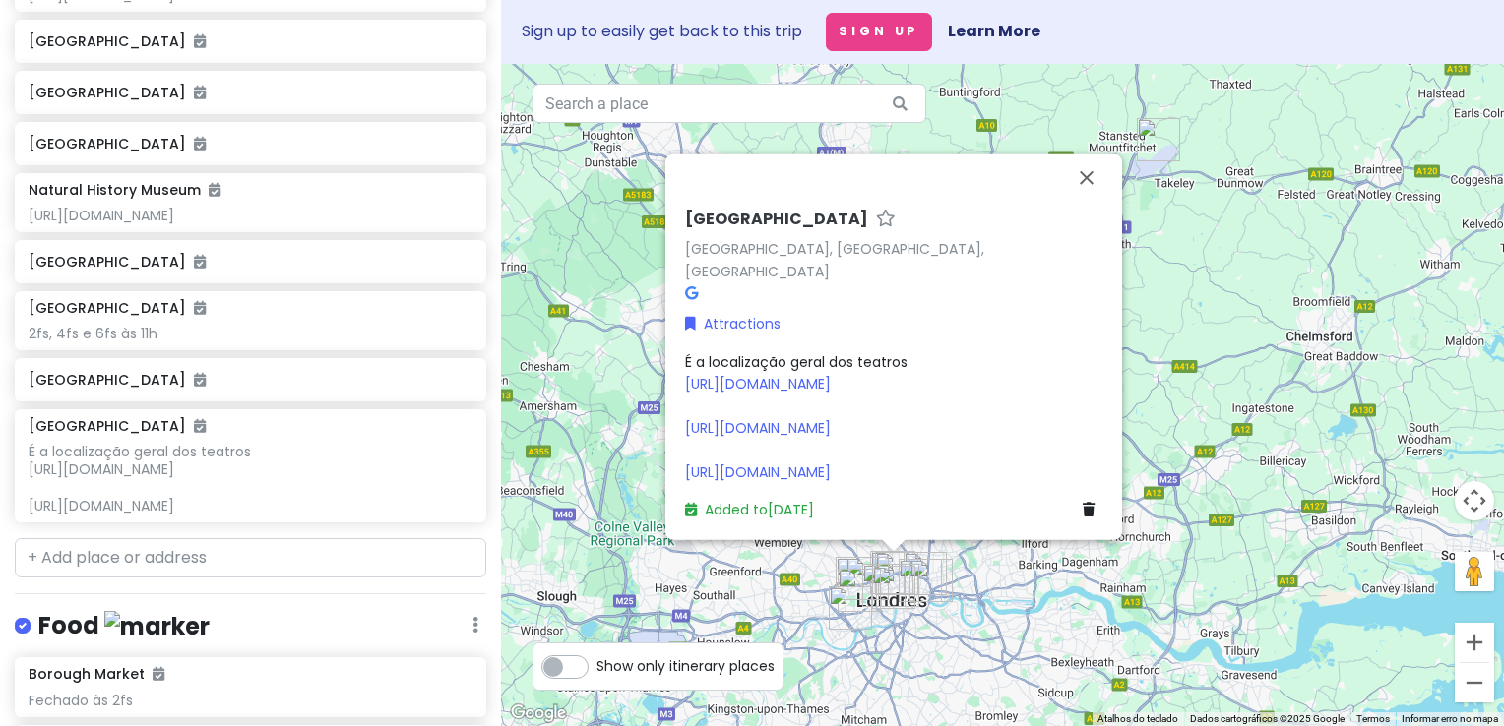
click at [1020, 447] on div "É a localização geral dos teatros https://www.london-theater-tickets.com/ https…" at bounding box center [893, 416] width 417 height 132
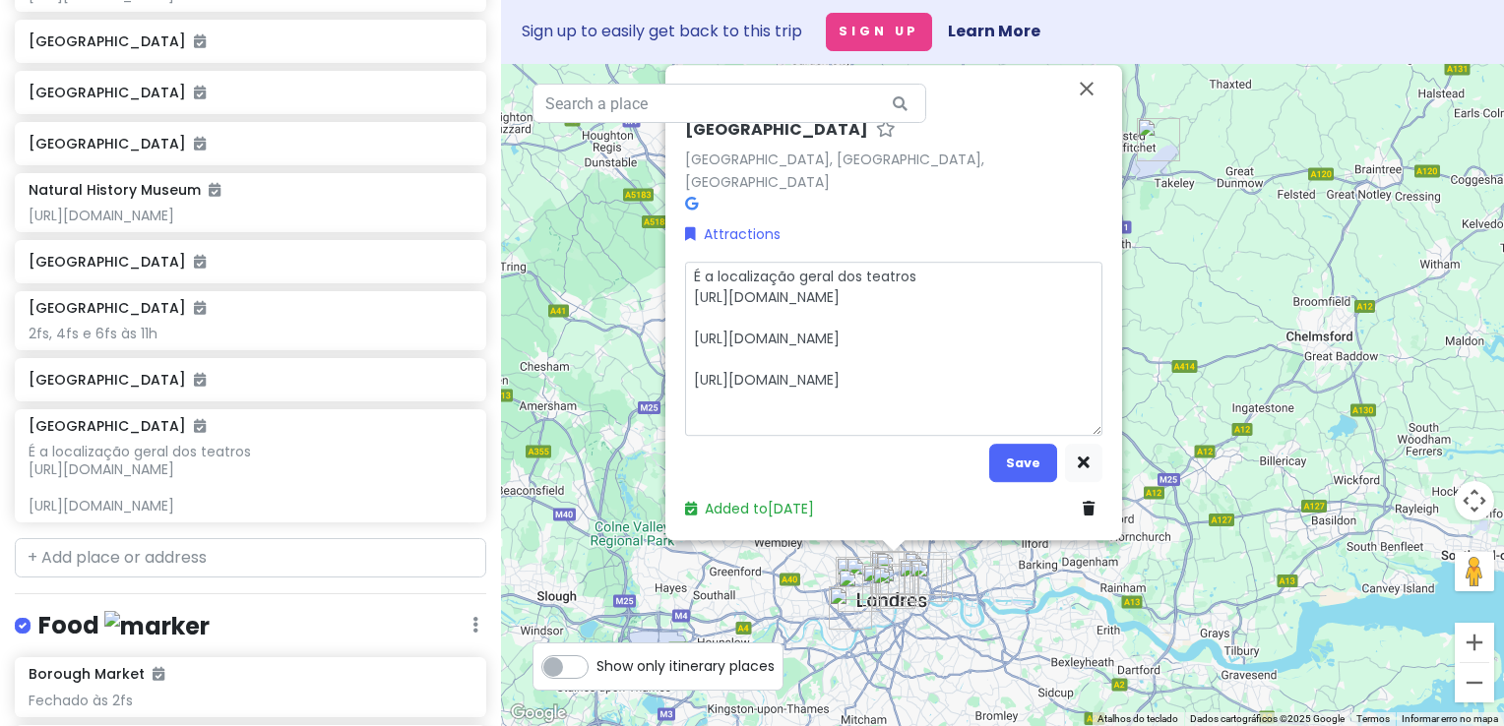
click at [949, 424] on textarea "É a localização geral dos teatros https://www.london-theater-tickets.com/ https…" at bounding box center [893, 348] width 417 height 175
type textarea "x"
type textarea "É a localização geral dos teatros https://www.london-theater-tickets.com/ https…"
type textarea "x"
type textarea "É a localização geral dos teatros https://www.london-theater-tickets.com/ https…"
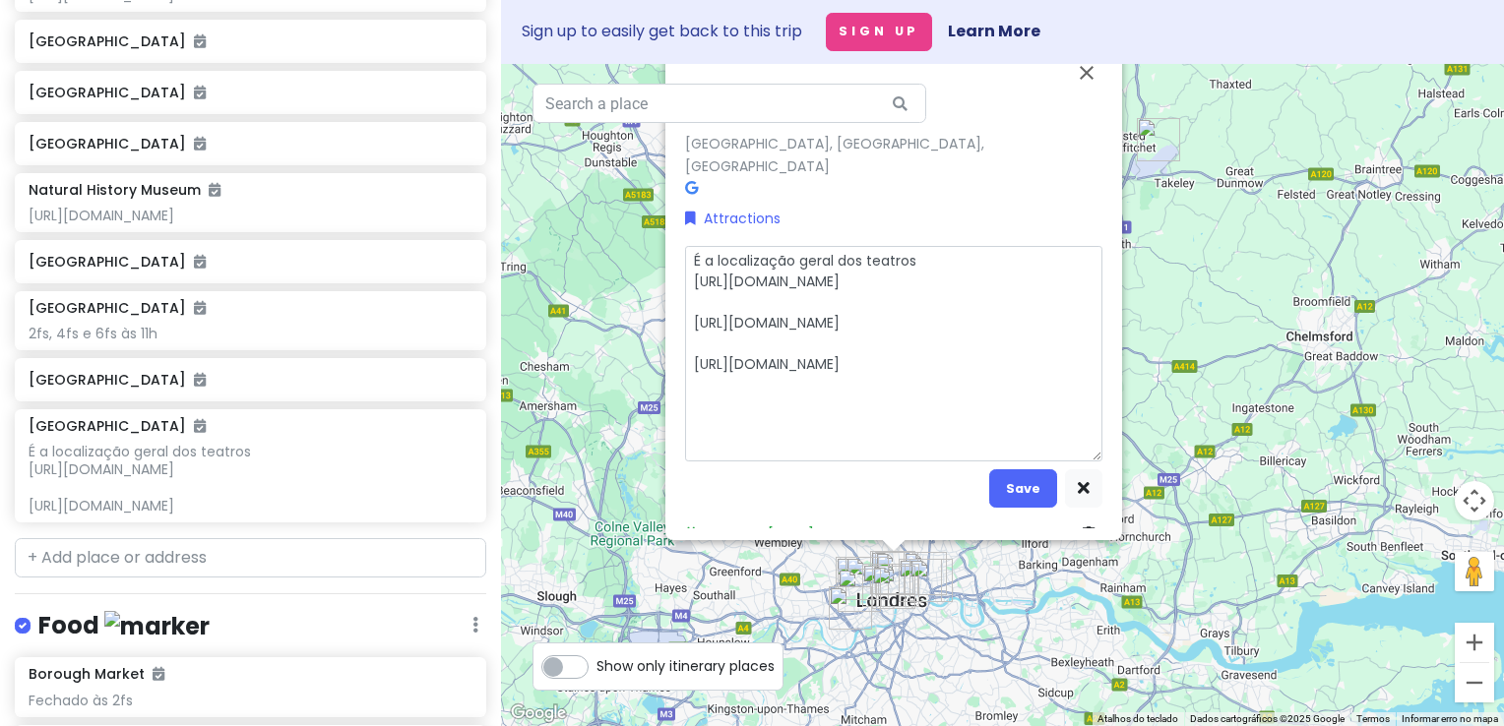
type textarea "x"
type textarea "É a localização geral dos teatros https://www.london-theater-tickets.com/ https…"
click at [1035, 490] on button "Save" at bounding box center [1023, 509] width 68 height 38
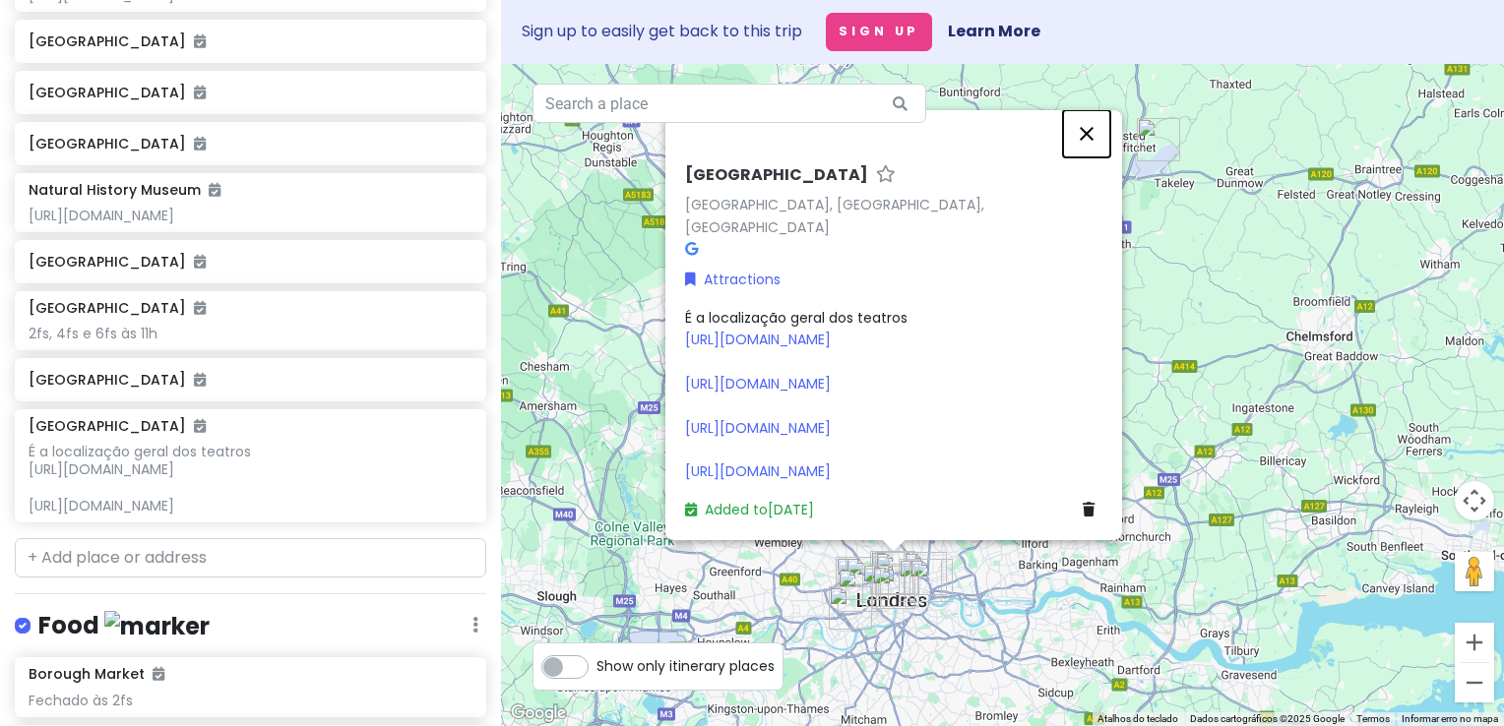
click at [1076, 110] on button "Fechar" at bounding box center [1086, 133] width 47 height 47
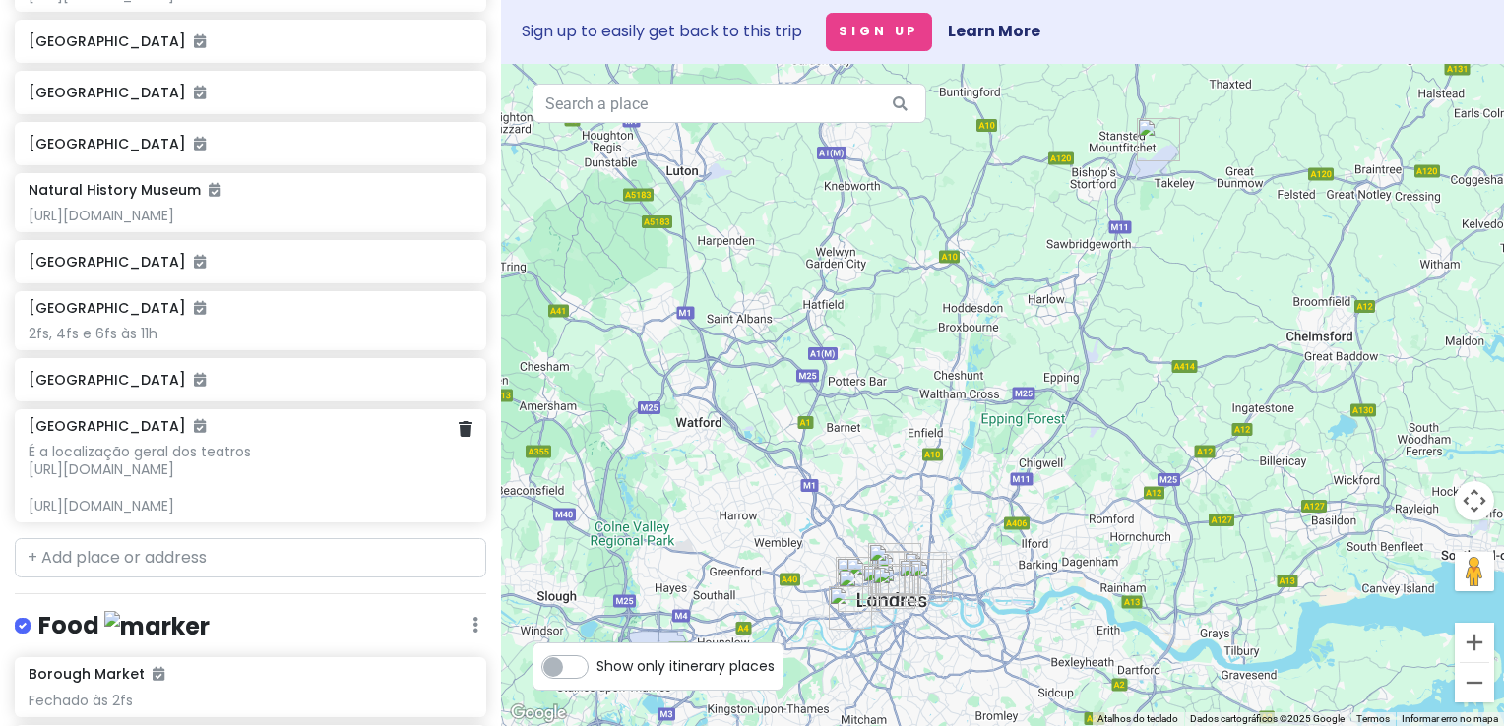
click at [310, 493] on div "É a localização geral dos teatros https://www.london-theater-tickets.com/ https…" at bounding box center [251, 479] width 444 height 72
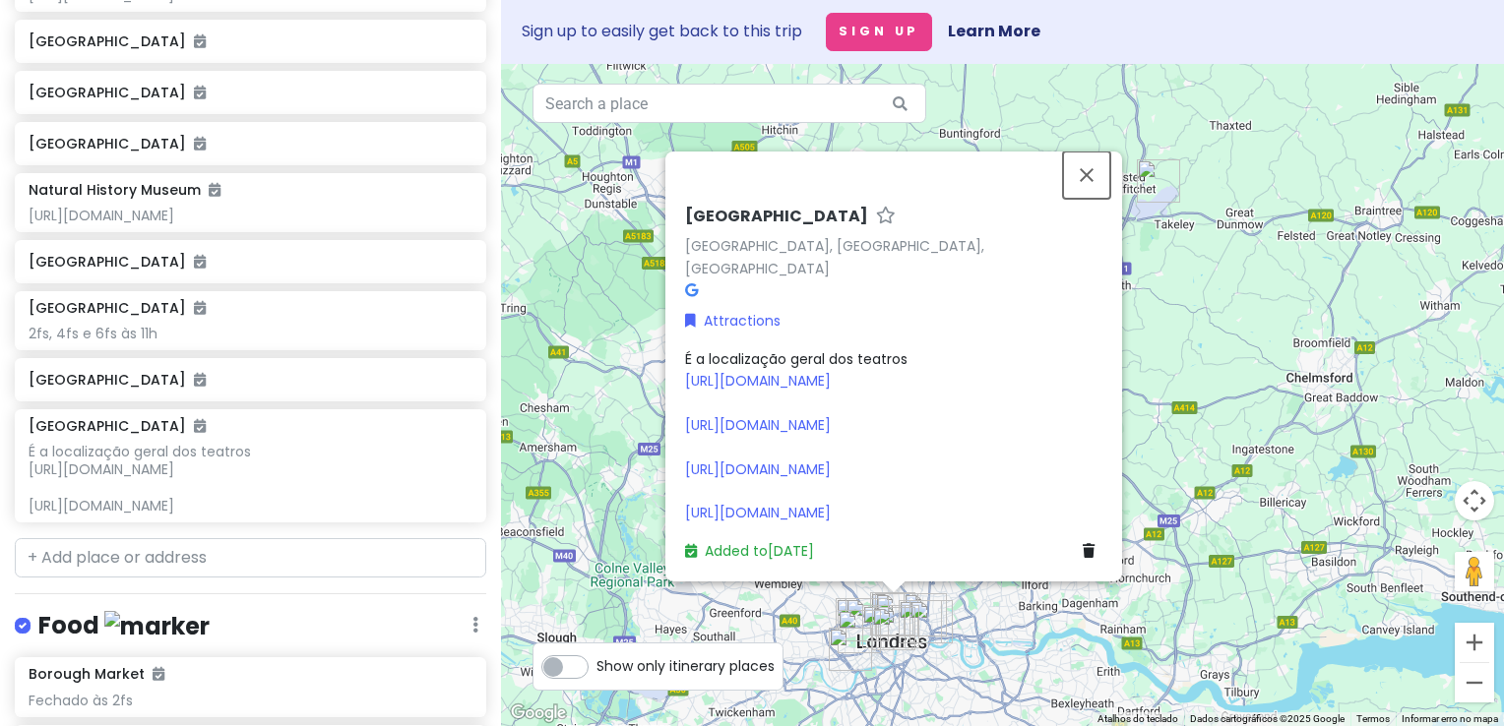
click at [1083, 153] on button "Fechar" at bounding box center [1086, 175] width 47 height 47
